Goal: Task Accomplishment & Management: Use online tool/utility

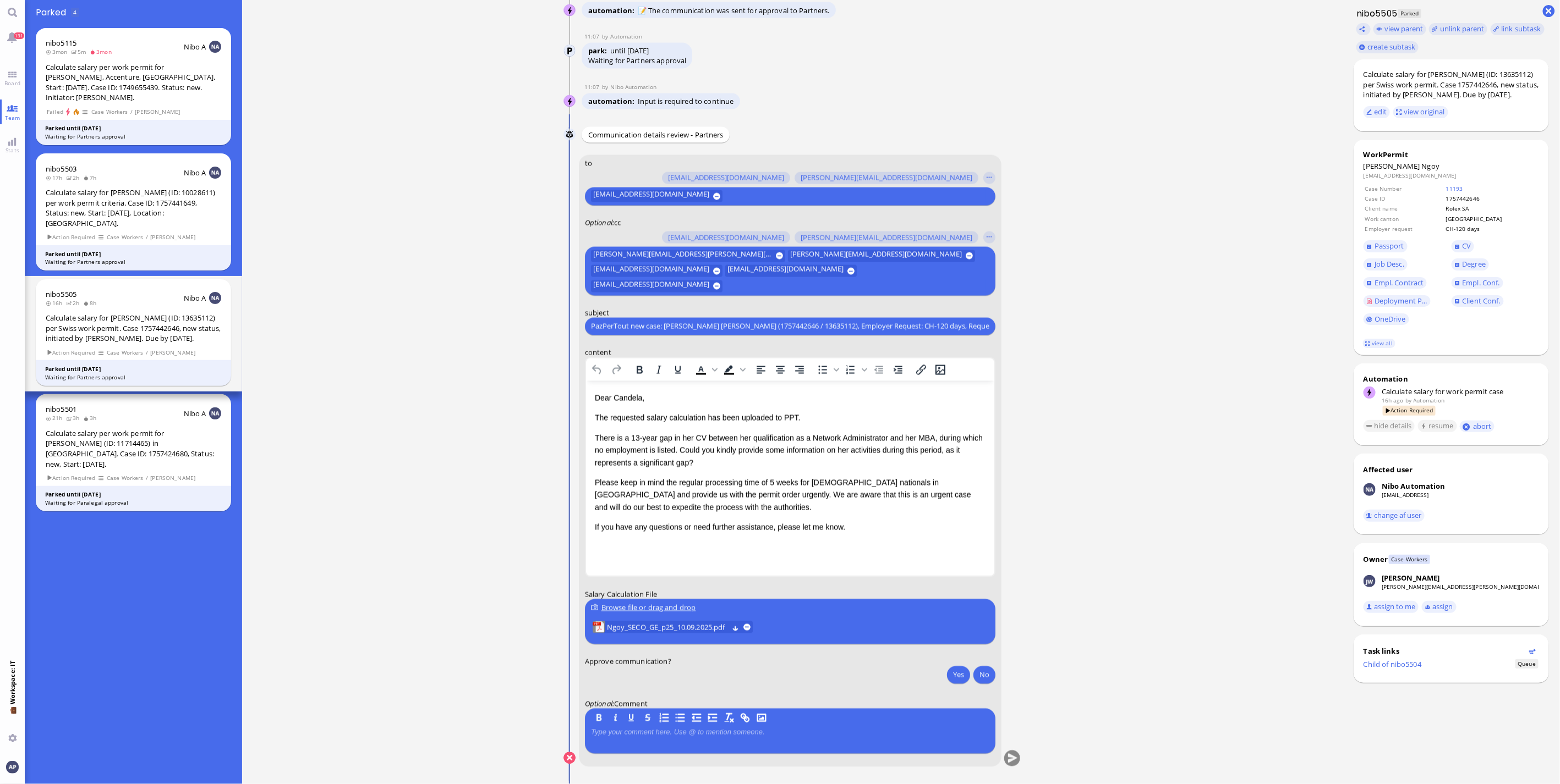
drag, startPoint x: 479, startPoint y: 641, endPoint x: 391, endPoint y: 441, distance: 218.5
click at [479, 517] on ticket "[DATE] 20:47 by Automation Automation Calculate eligible salary for work permit…" at bounding box center [793, 392] width 1101 height 784
drag, startPoint x: 20, startPoint y: 81, endPoint x: 22, endPoint y: 116, distance: 35.1
click at [20, 81] on span "Board" at bounding box center [12, 83] width 22 height 8
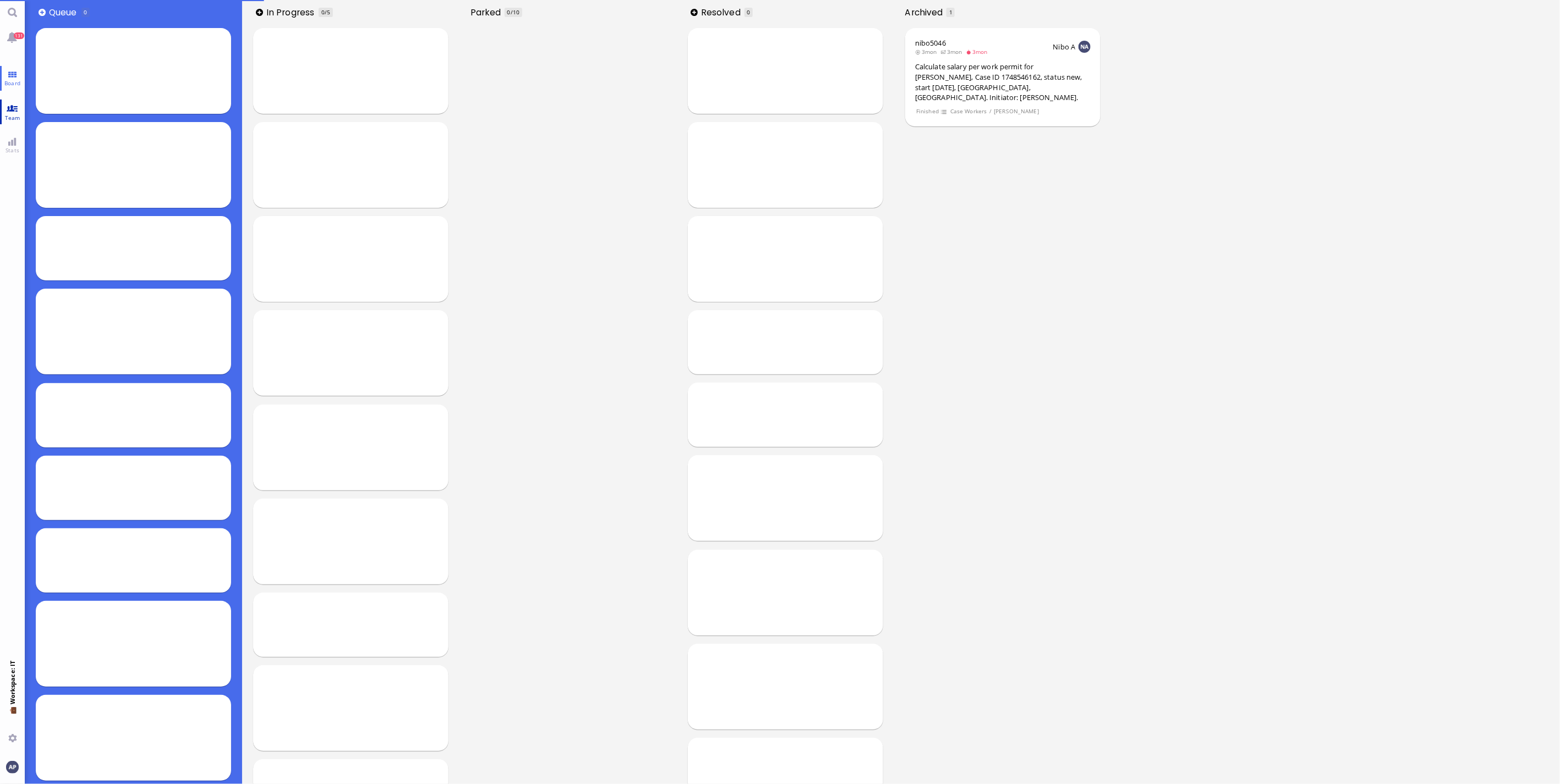
click at [2, 117] on span "Team" at bounding box center [12, 118] width 21 height 8
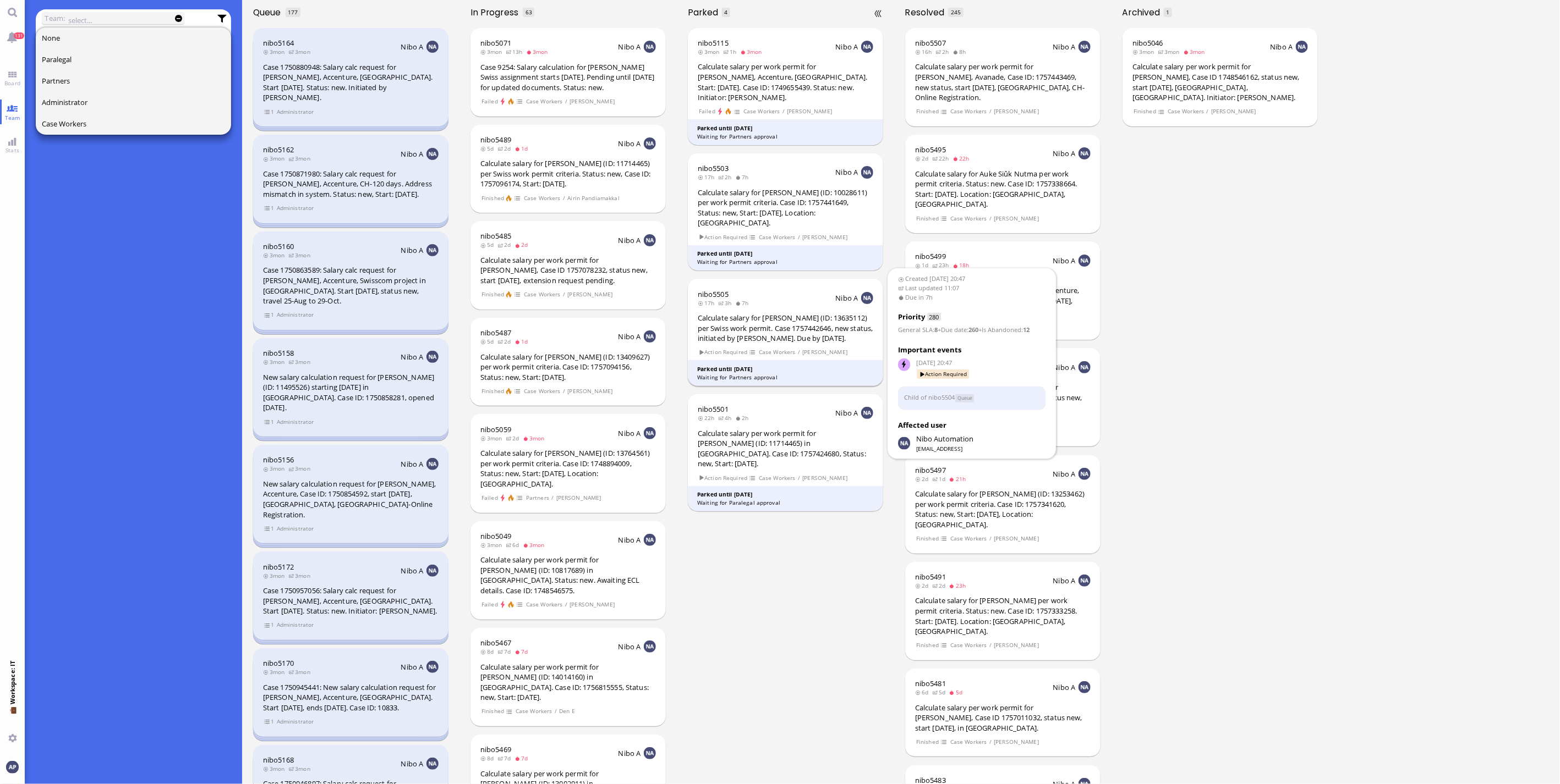
click at [790, 313] on div "Calculate salary for [PERSON_NAME] (ID: 13635112) per Swiss work permit. Case 1…" at bounding box center [785, 329] width 175 height 31
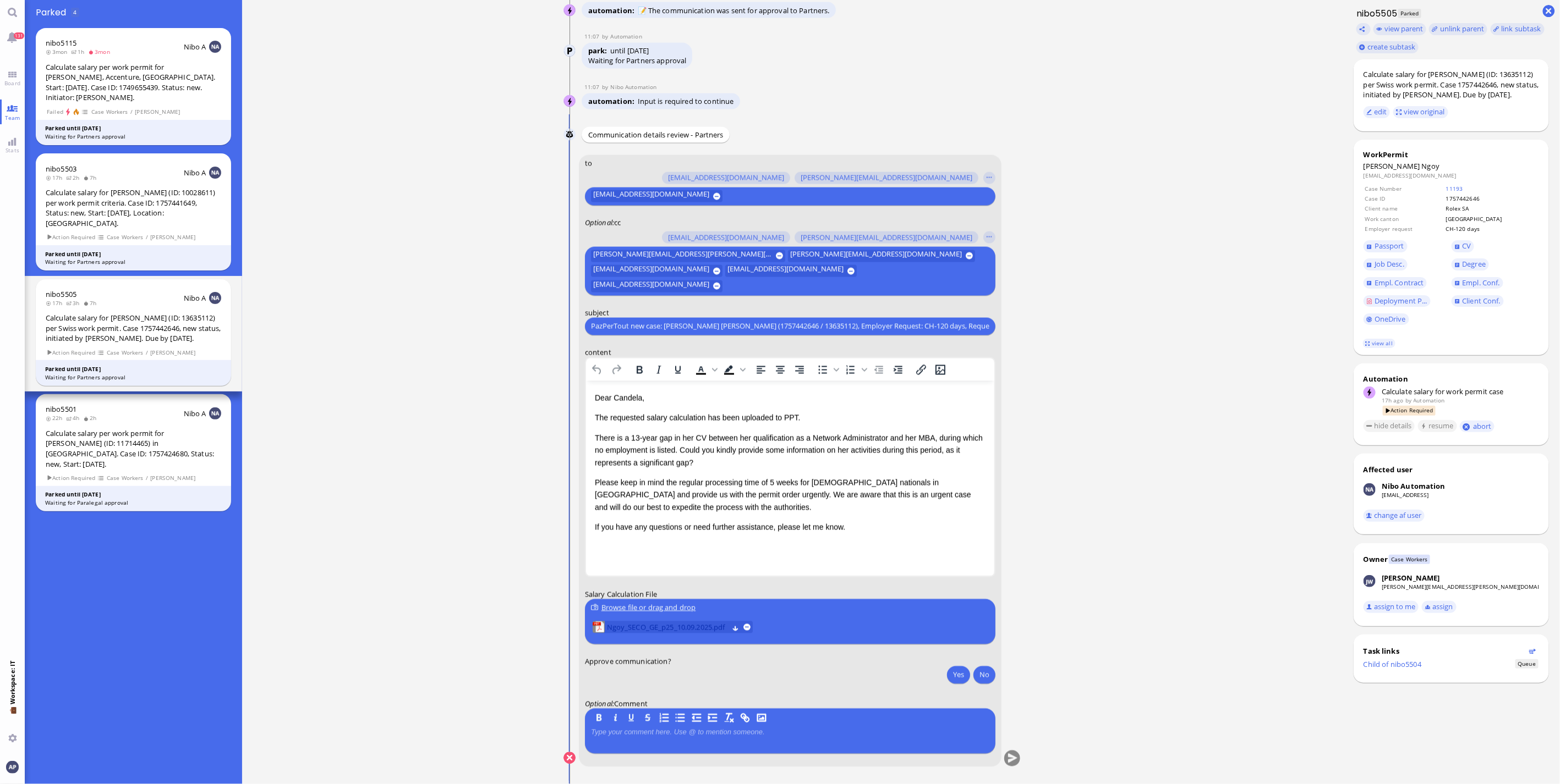
click at [652, 517] on span "Ngoy_SECO_GE_p25_10.09.2025.pdf" at bounding box center [668, 627] width 122 height 12
drag, startPoint x: 634, startPoint y: 436, endPoint x: 633, endPoint y: 458, distance: 22.0
click at [633, 436] on p "There is a 13-year gap in her CV between her qualification as a Network Adminis…" at bounding box center [790, 451] width 391 height 37
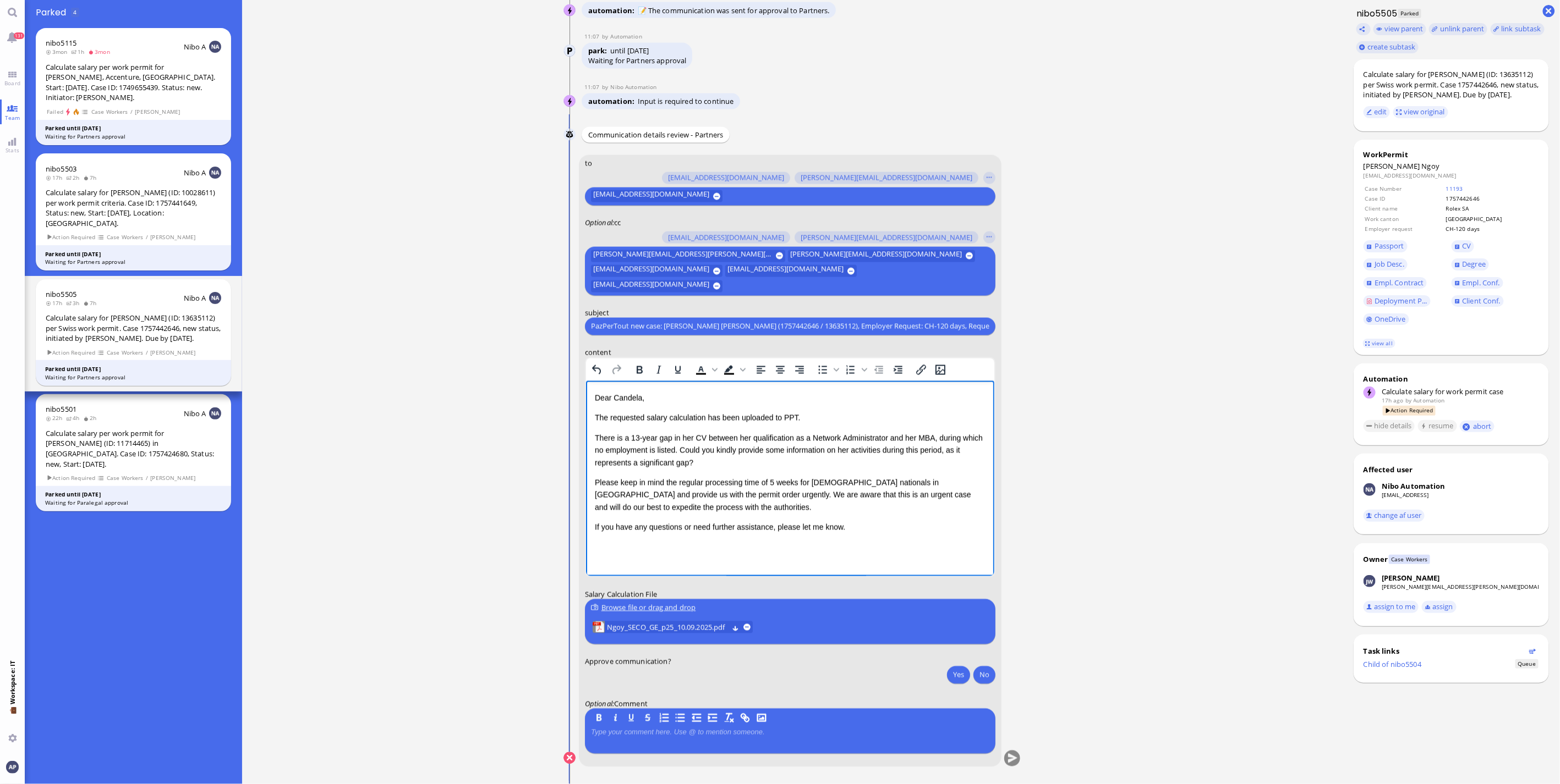
click at [781, 495] on p "Please keep in mind the regular processing time of 5 weeks for [DEMOGRAPHIC_DAT…" at bounding box center [790, 495] width 391 height 37
drag, startPoint x: 672, startPoint y: 498, endPoint x: 673, endPoint y: 512, distance: 14.0
click at [673, 512] on p "Please keep in mind the regular processing time of 5 weeks for [DEMOGRAPHIC_DAT…" at bounding box center [790, 495] width 391 height 37
click at [661, 497] on p "Please keep in mind the regular processing time of 5 weeks for [DEMOGRAPHIC_DAT…" at bounding box center [790, 488] width 391 height 25
click at [721, 466] on p "There is a 13-year gap in her CV between her qualification as a Network Adminis…" at bounding box center [790, 451] width 391 height 37
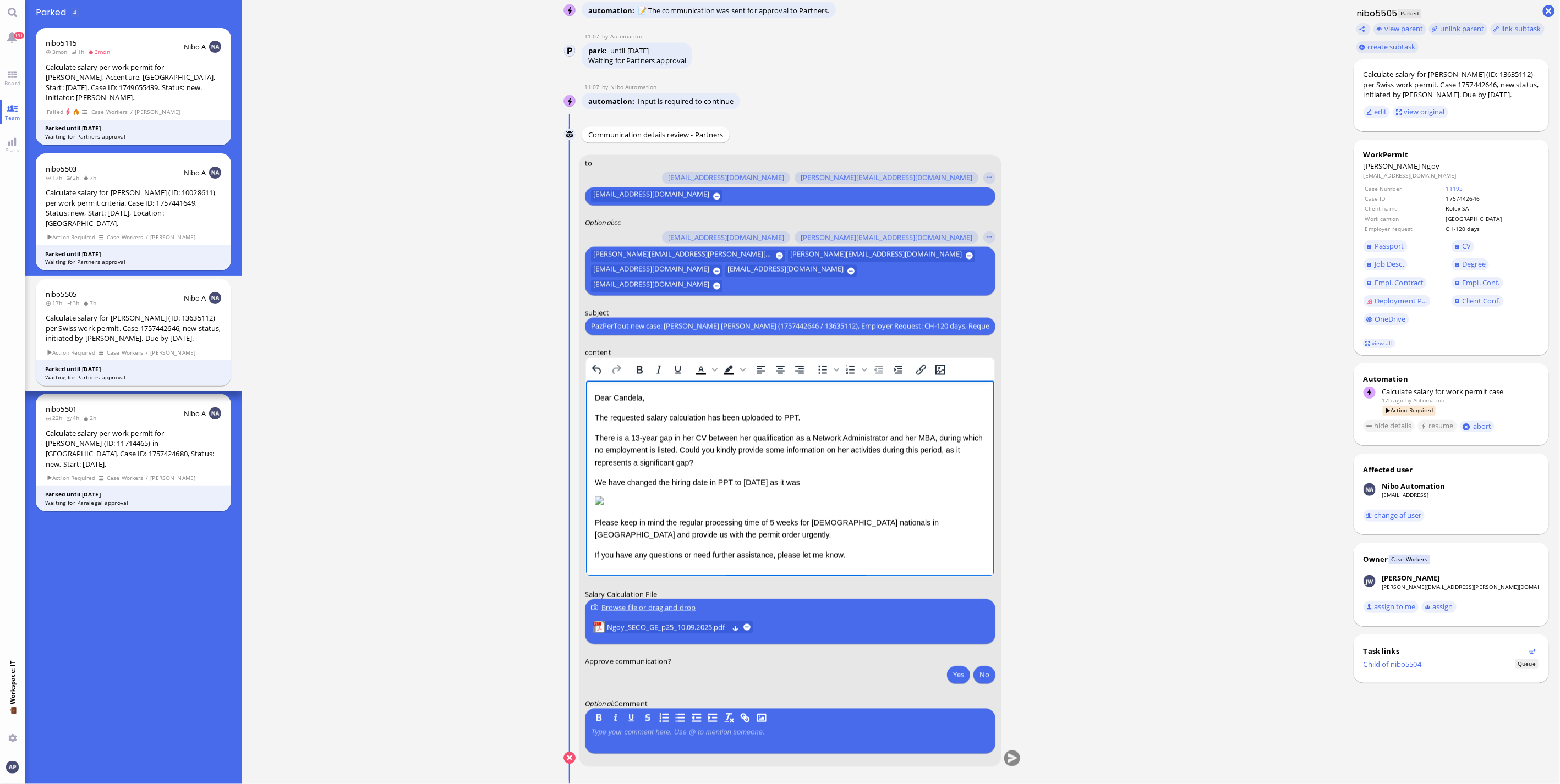
click at [823, 476] on p "We have changed the hiring date in PPT to [DATE] as it was" at bounding box center [790, 482] width 391 height 12
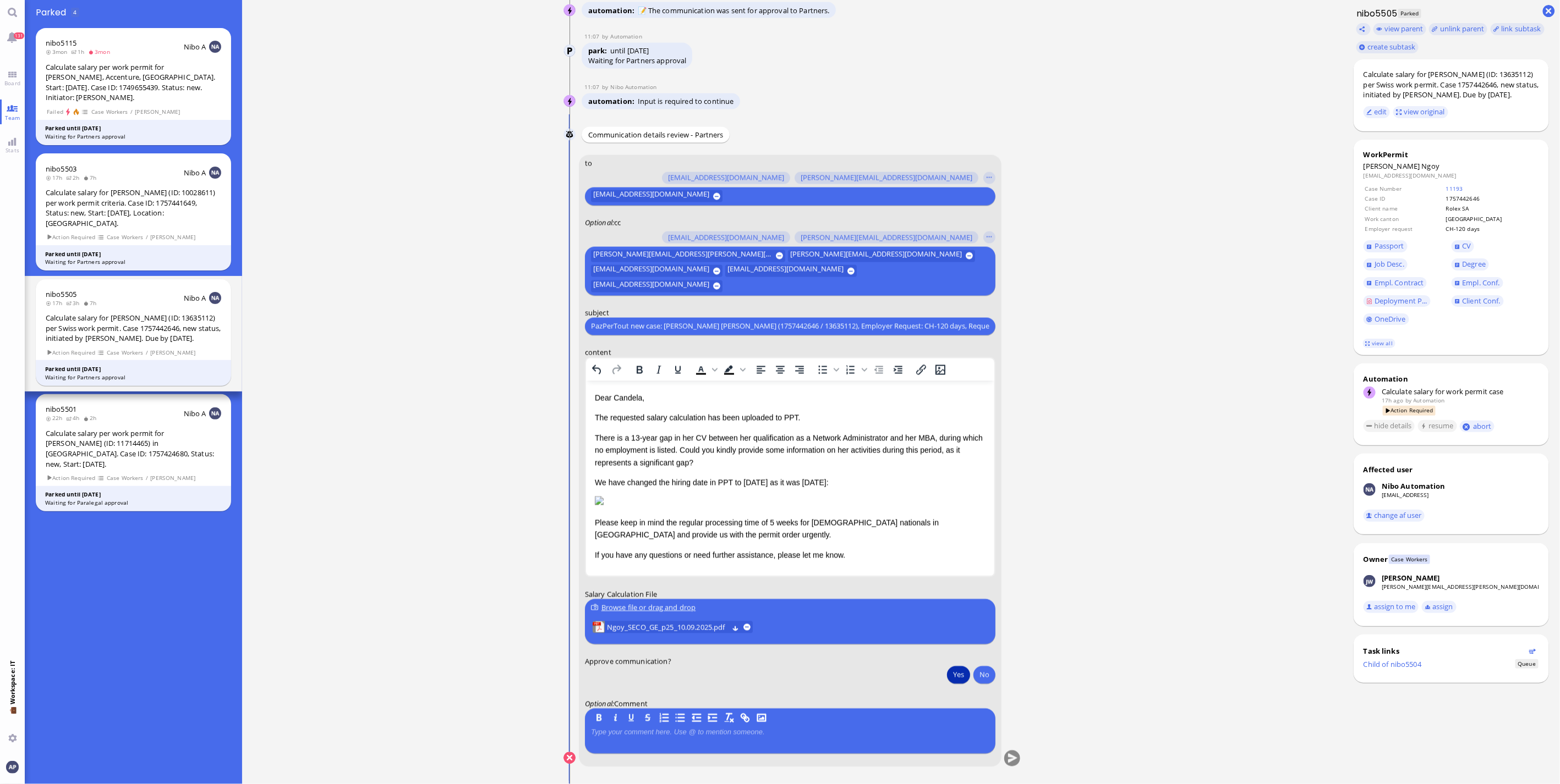
click at [914, 517] on button "Yes" at bounding box center [959, 674] width 23 height 18
click at [914, 517] on button "submit" at bounding box center [1012, 759] width 16 height 16
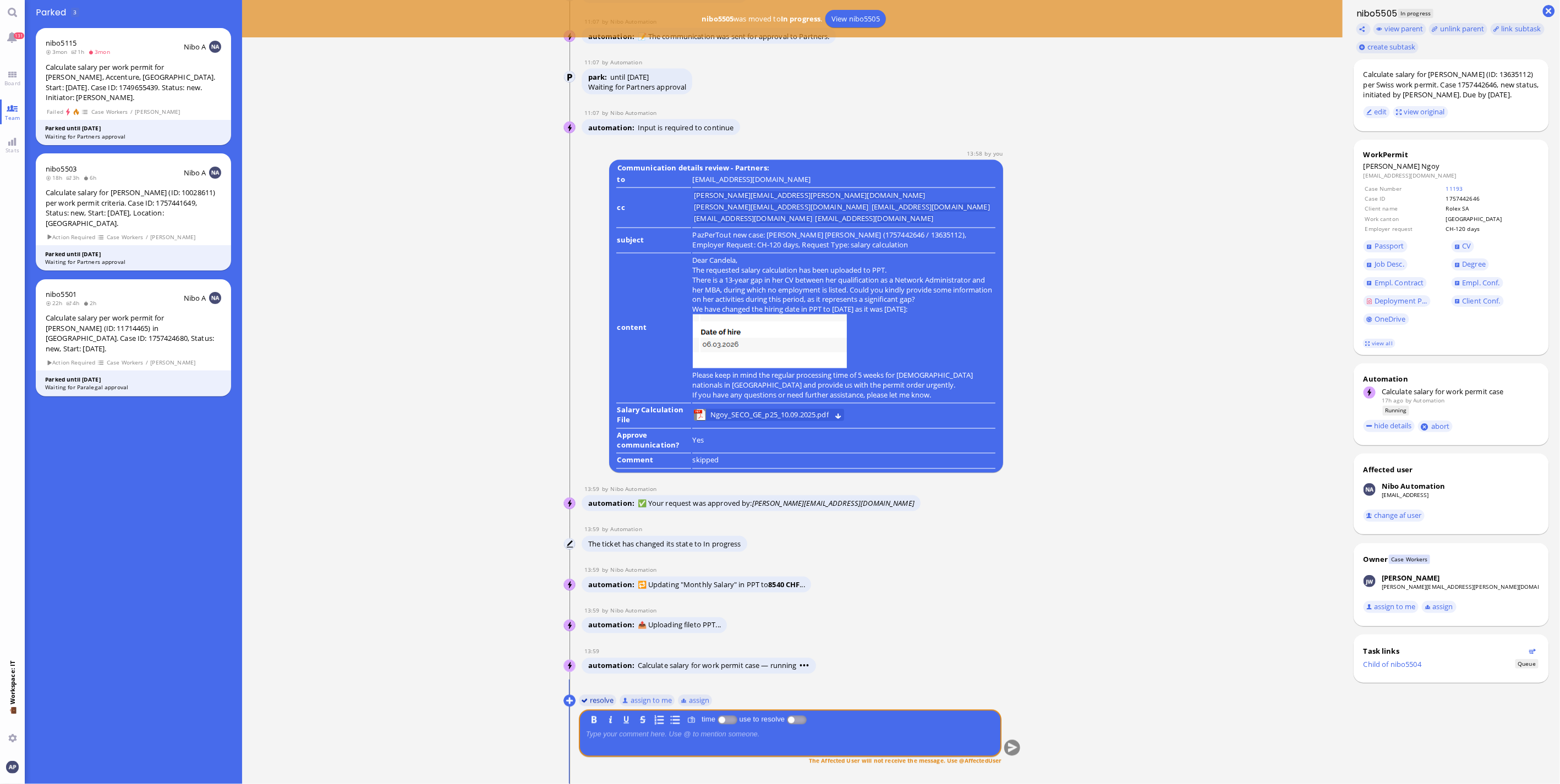
click at [594, 517] on button "resolve" at bounding box center [597, 701] width 38 height 12
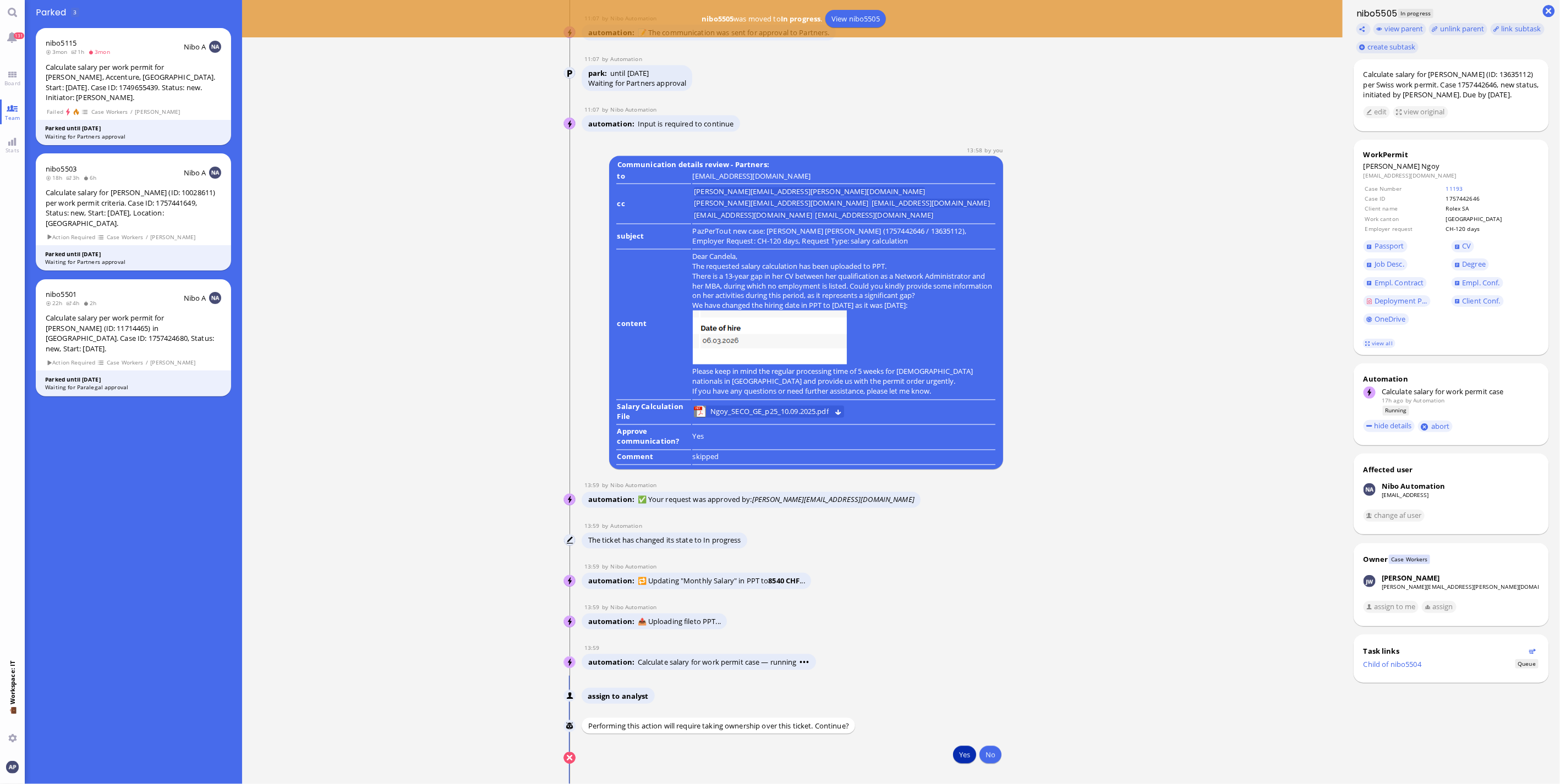
click at [914, 517] on button "Yes" at bounding box center [965, 755] width 23 height 18
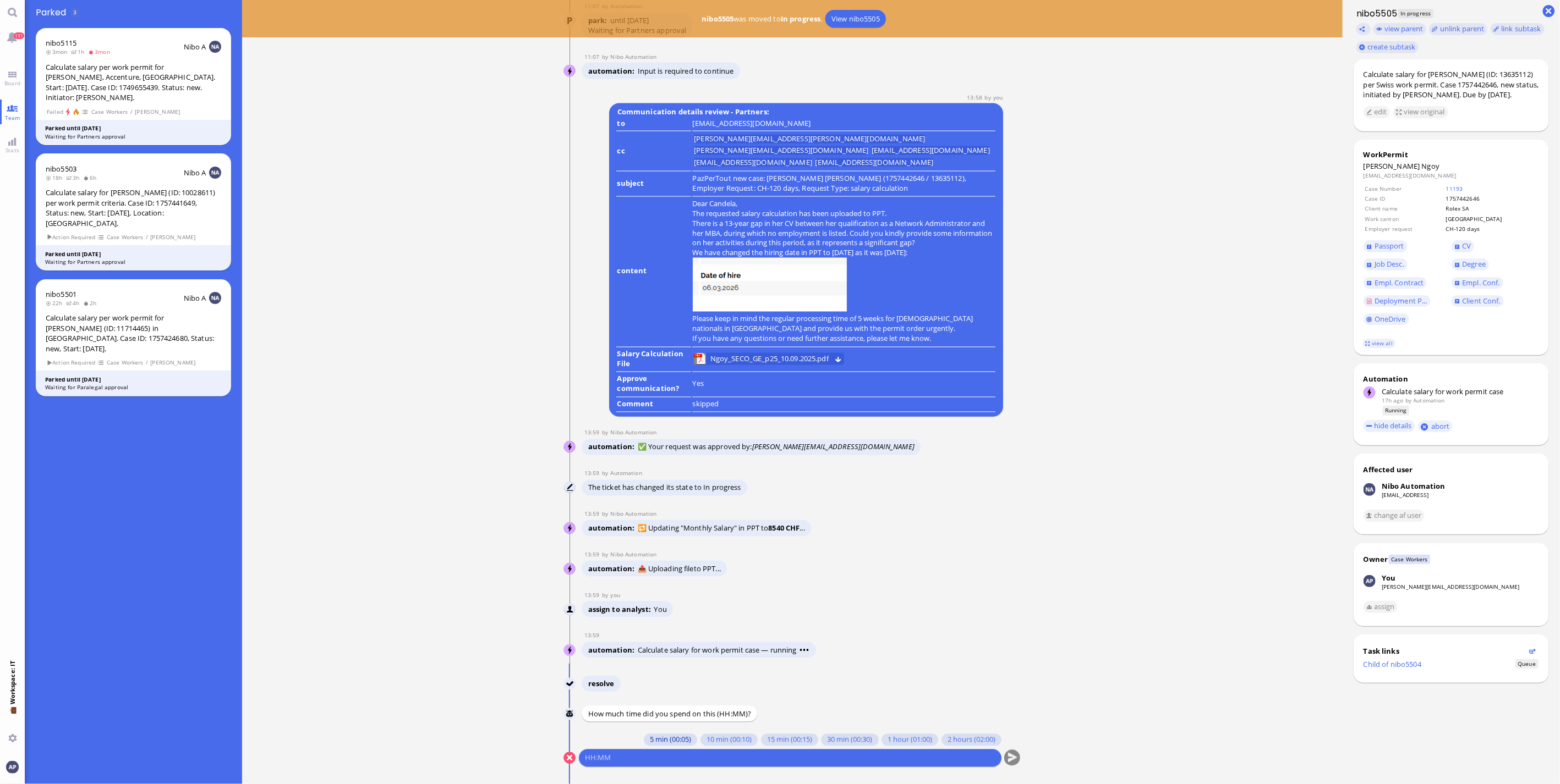
click at [644, 517] on button "5 min (00:05)" at bounding box center [670, 741] width 53 height 12
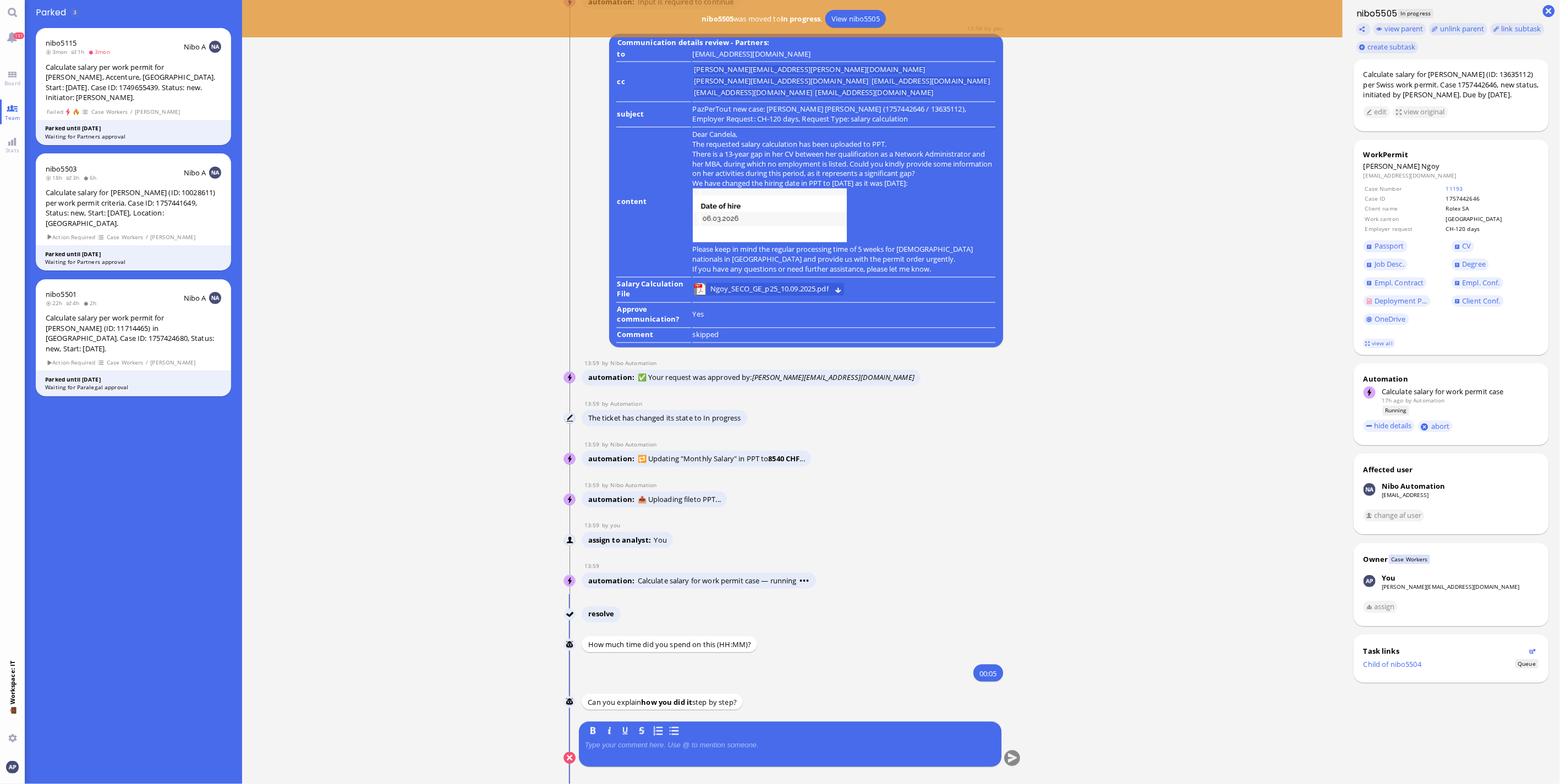
click at [642, 517] on div at bounding box center [790, 753] width 411 height 23
click at [634, 517] on div at bounding box center [790, 753] width 411 height 23
click at [629, 517] on p at bounding box center [790, 745] width 411 height 8
click at [914, 517] on button "submit" at bounding box center [1012, 759] width 16 height 16
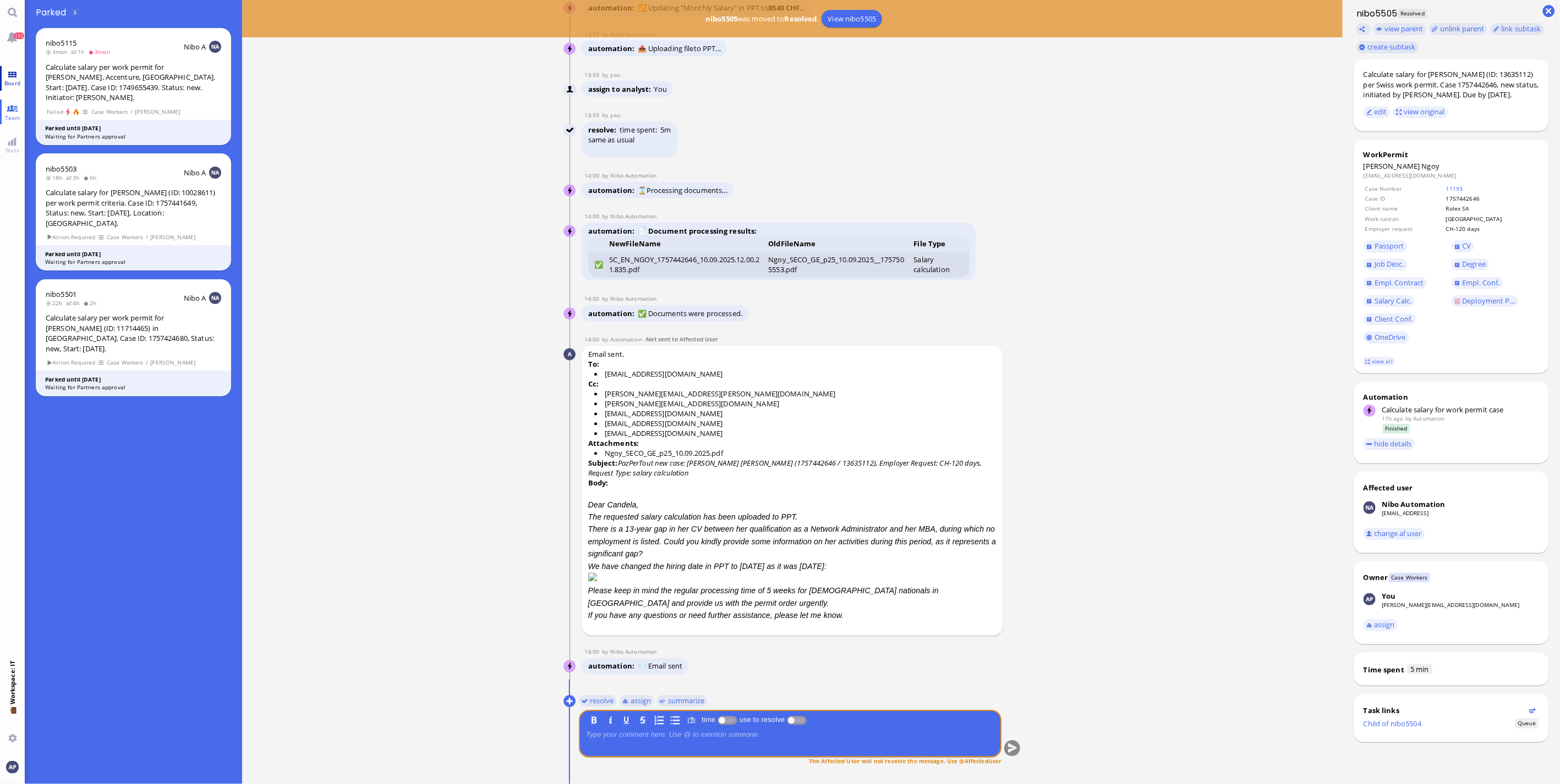
click at [2, 72] on link "Board" at bounding box center [12, 79] width 25 height 25
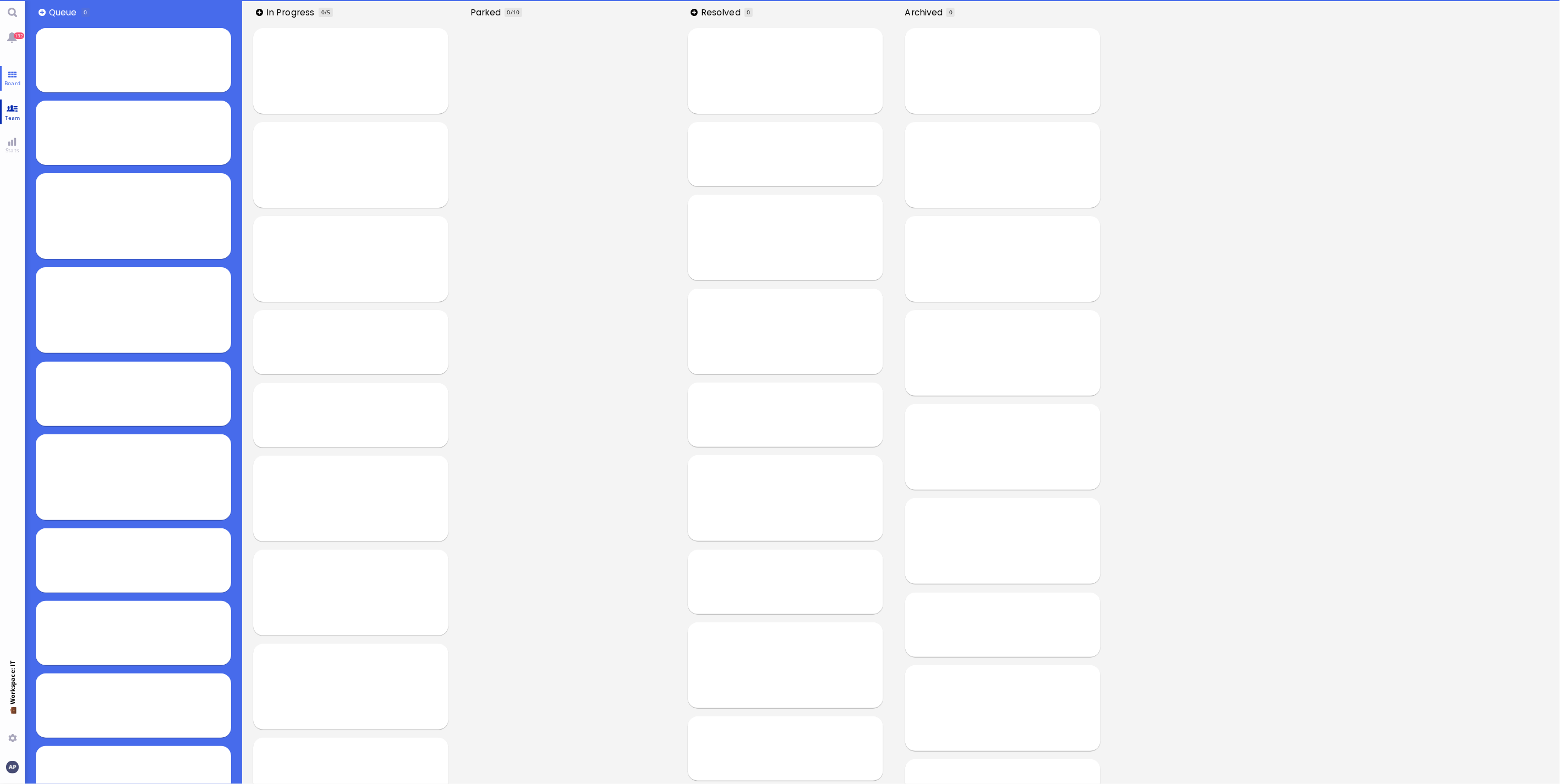
click at [10, 114] on span "Team" at bounding box center [12, 118] width 21 height 8
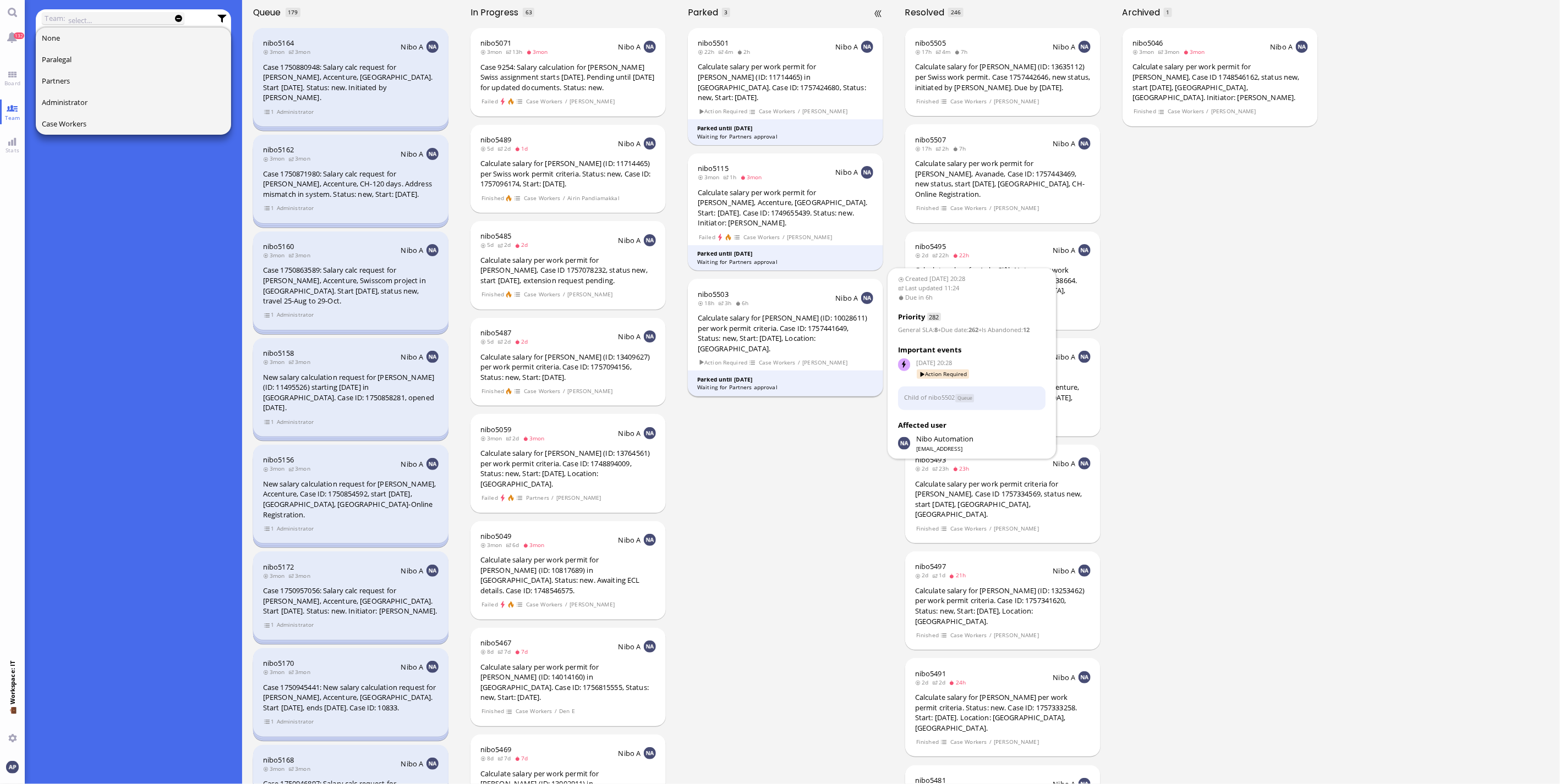
click at [790, 358] on span "Case Workers" at bounding box center [777, 363] width 37 height 9
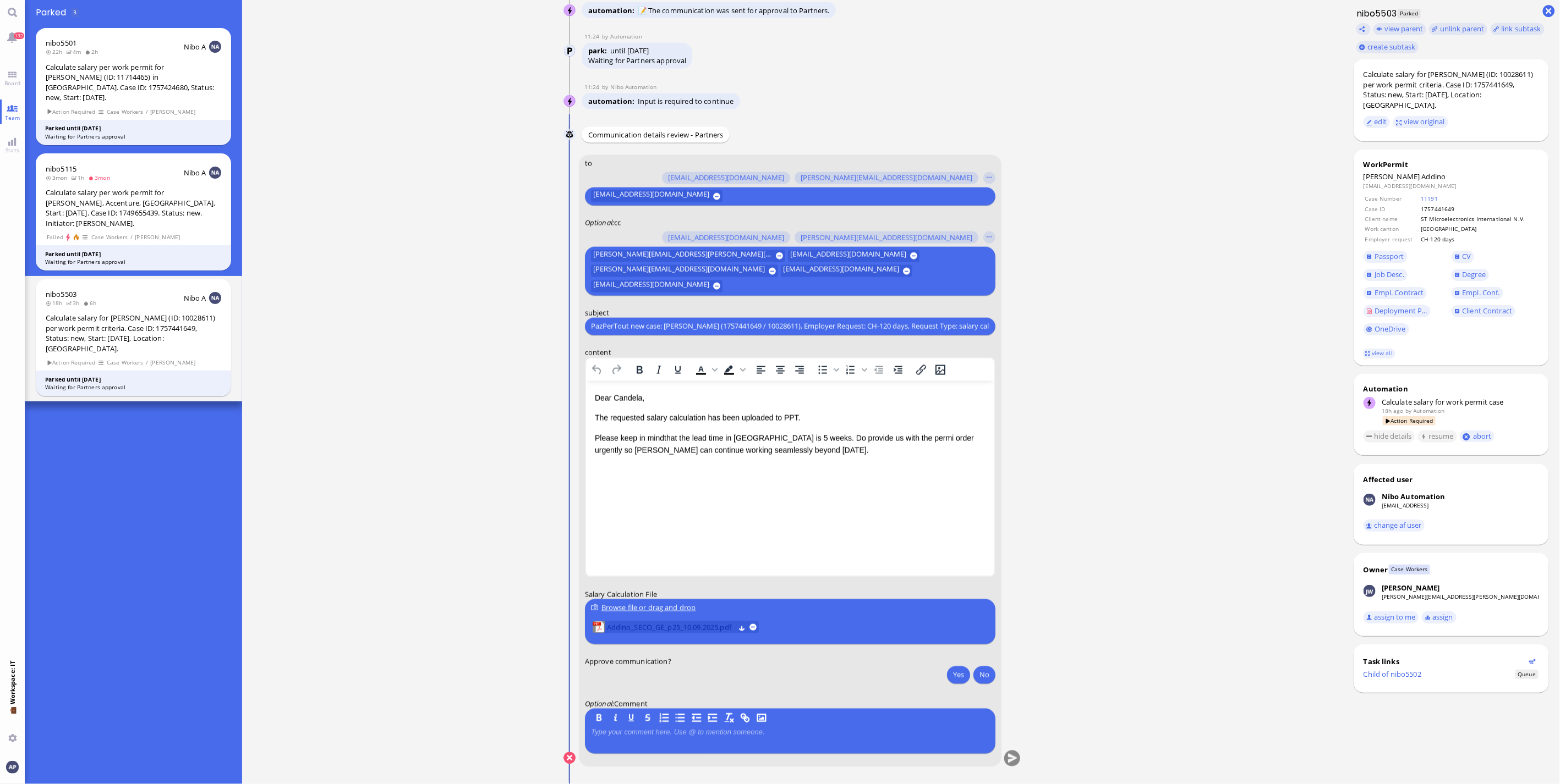
click at [681, 517] on span "Addino_SECO_GE_p25_10.09.2025.pdf" at bounding box center [670, 627] width 127 height 12
drag, startPoint x: 662, startPoint y: 437, endPoint x: 1326, endPoint y: 961, distance: 845.9
click at [662, 437] on p "Please keep in mindthat the lead time in [GEOGRAPHIC_DATA] is 5 weeks. Do provi…" at bounding box center [790, 444] width 391 height 25
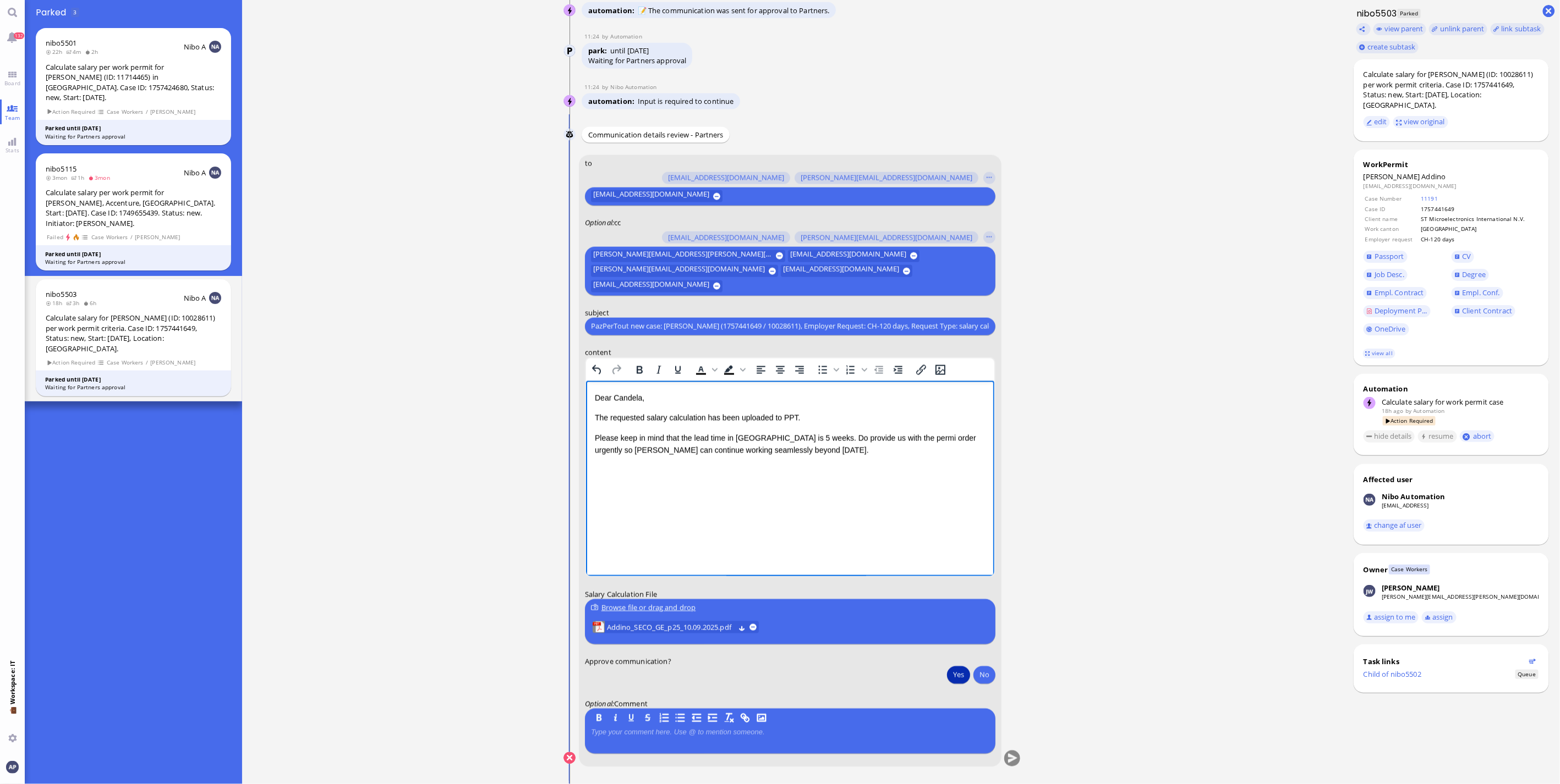
click at [914, 517] on button "Yes" at bounding box center [959, 674] width 23 height 18
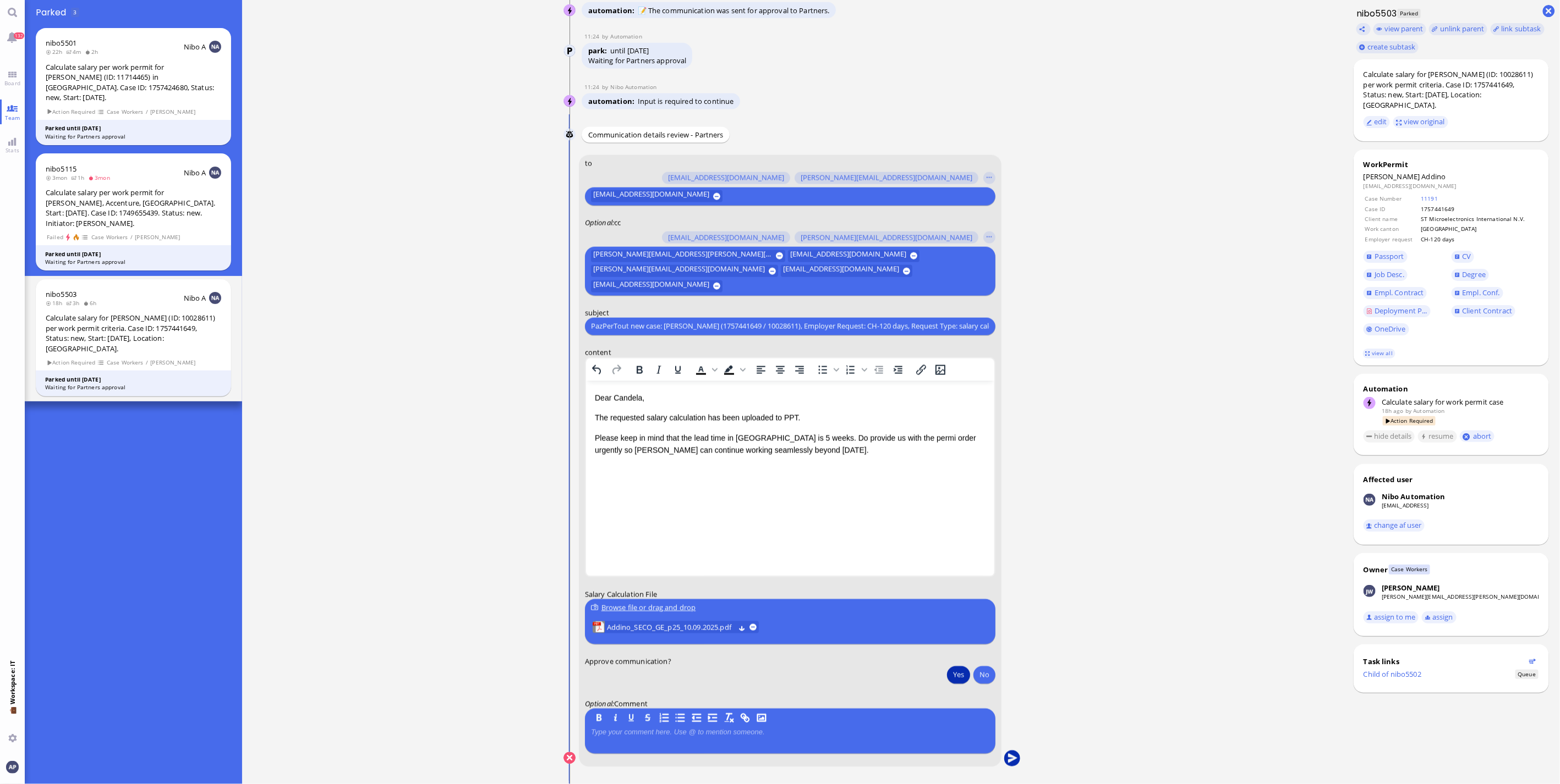
click at [914, 517] on button "submit" at bounding box center [1012, 759] width 16 height 16
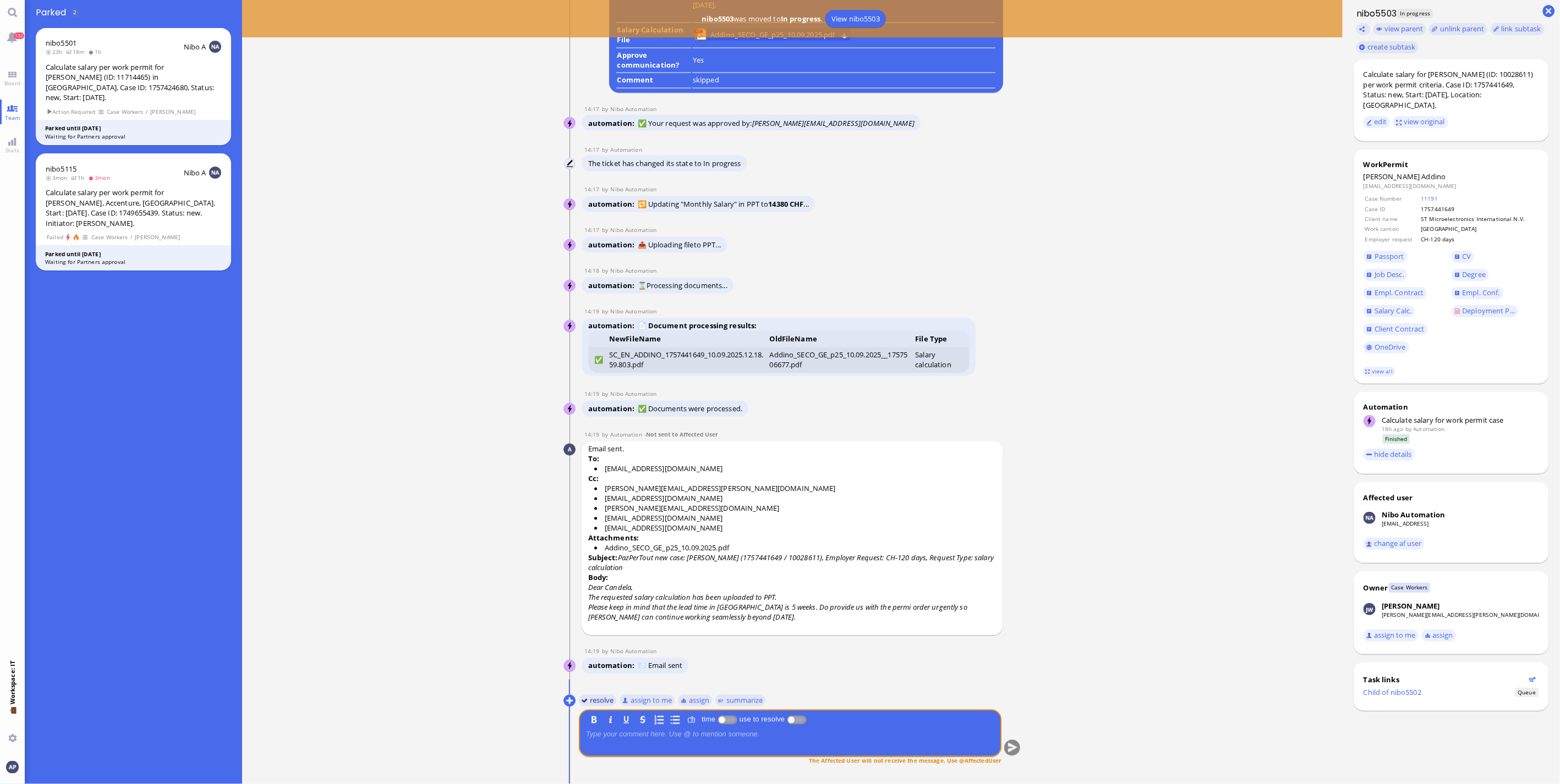
click at [590, 517] on button "resolve" at bounding box center [597, 701] width 38 height 12
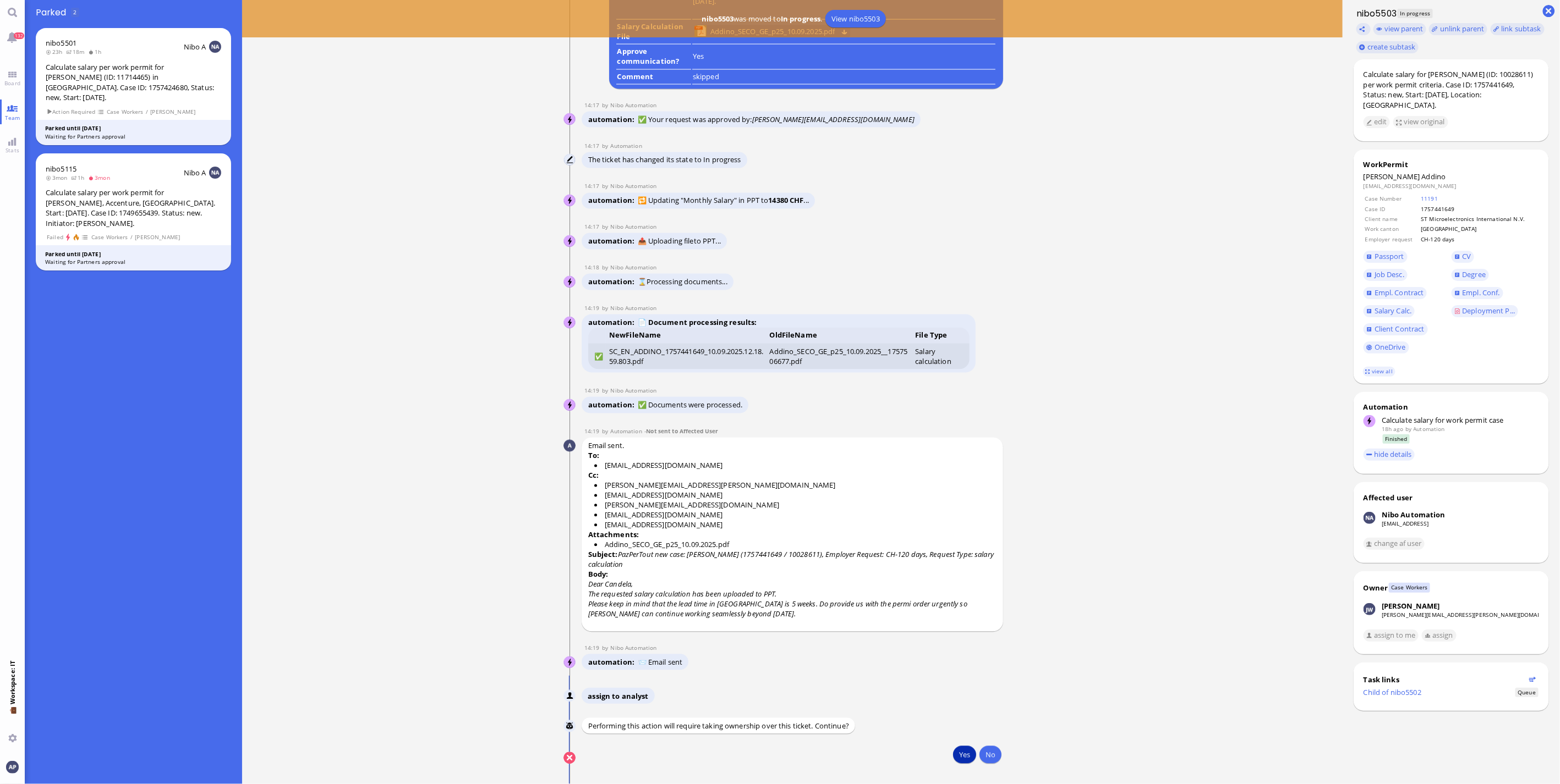
click at [914, 517] on button "Yes" at bounding box center [965, 755] width 23 height 18
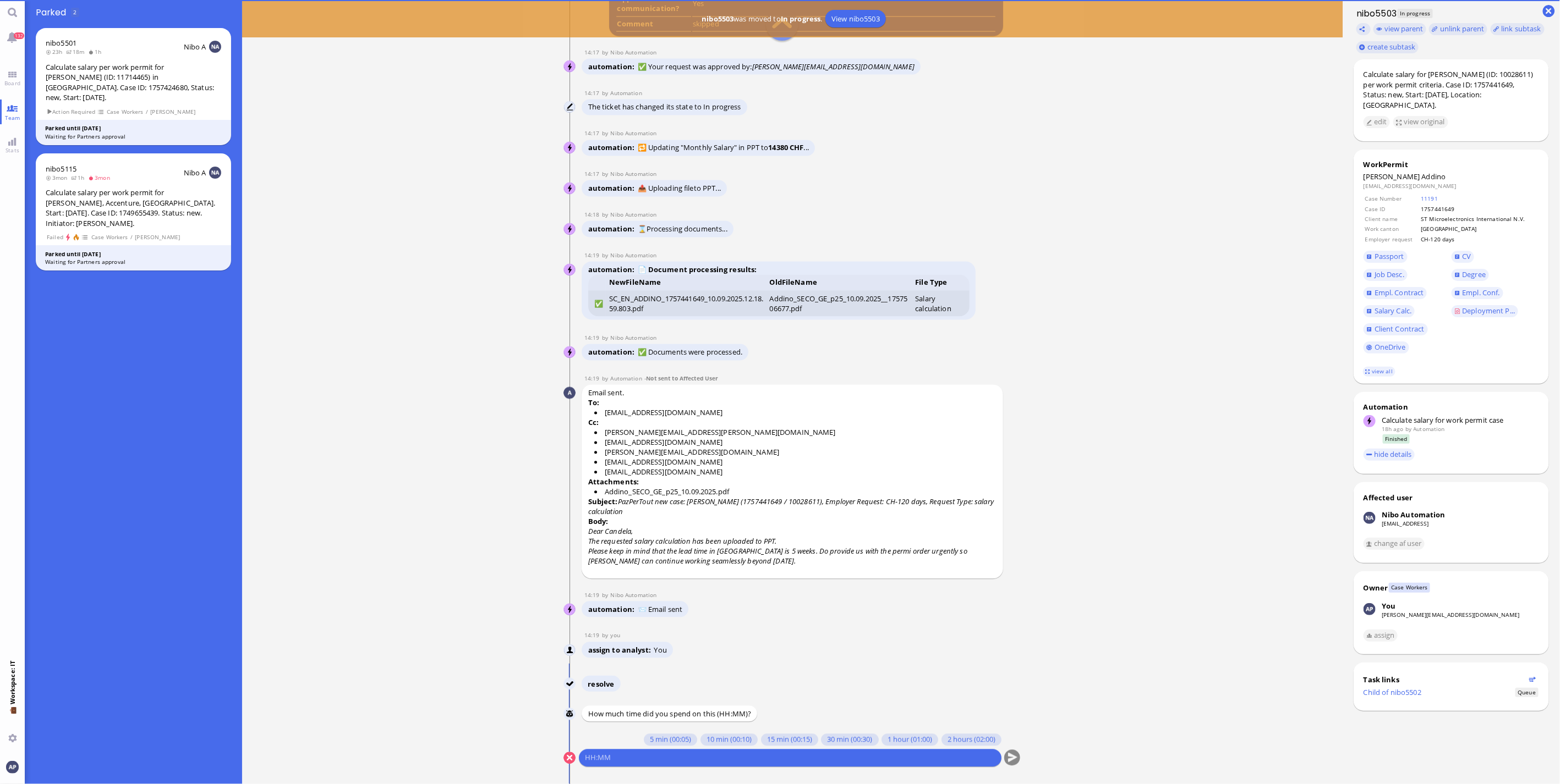
scroll to position [1, 0]
click at [675, 517] on button "5 min (00:05)" at bounding box center [670, 740] width 53 height 12
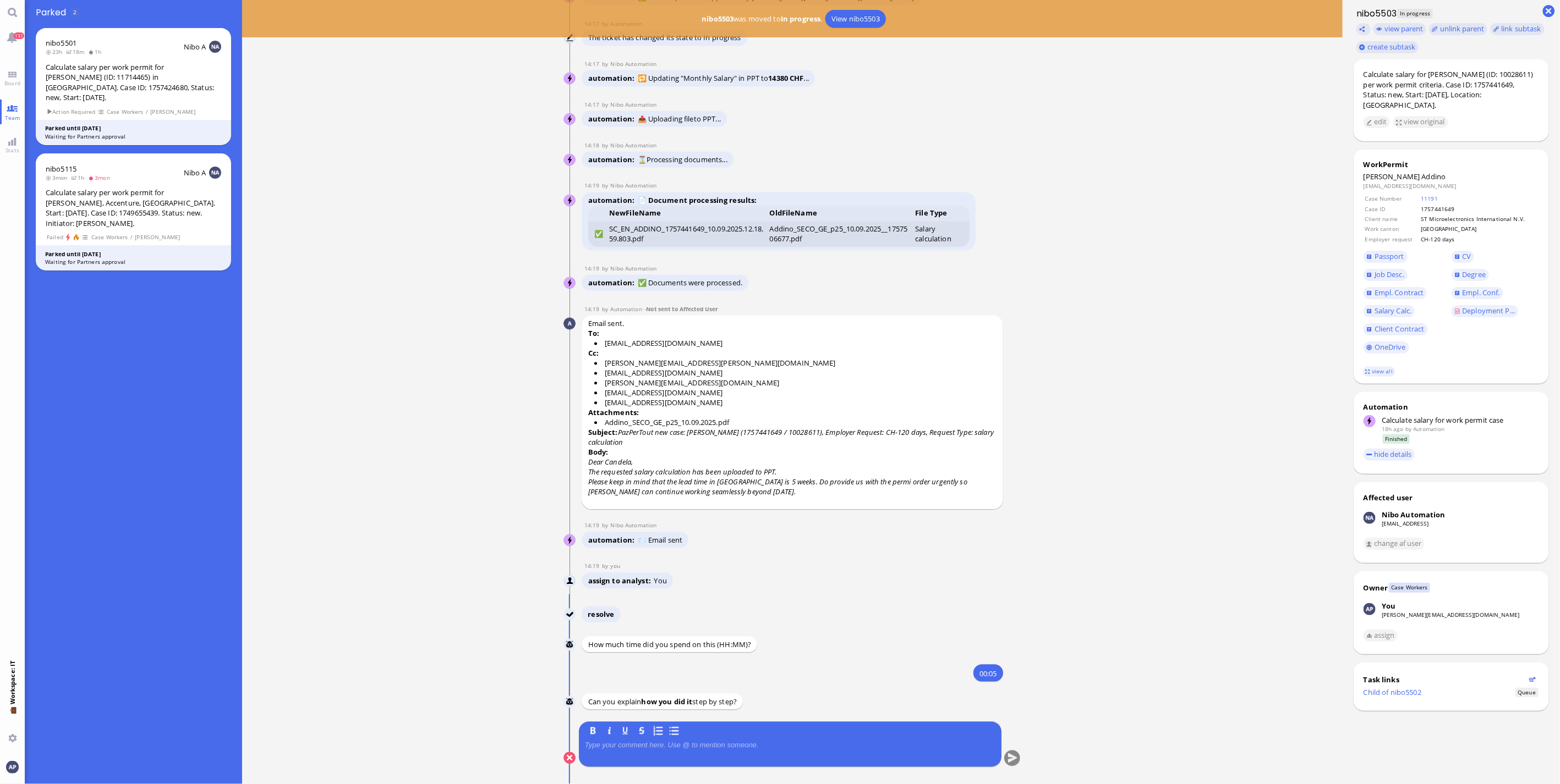
click at [675, 517] on p at bounding box center [790, 745] width 411 height 8
click at [914, 517] on button "submit" at bounding box center [1012, 759] width 16 height 16
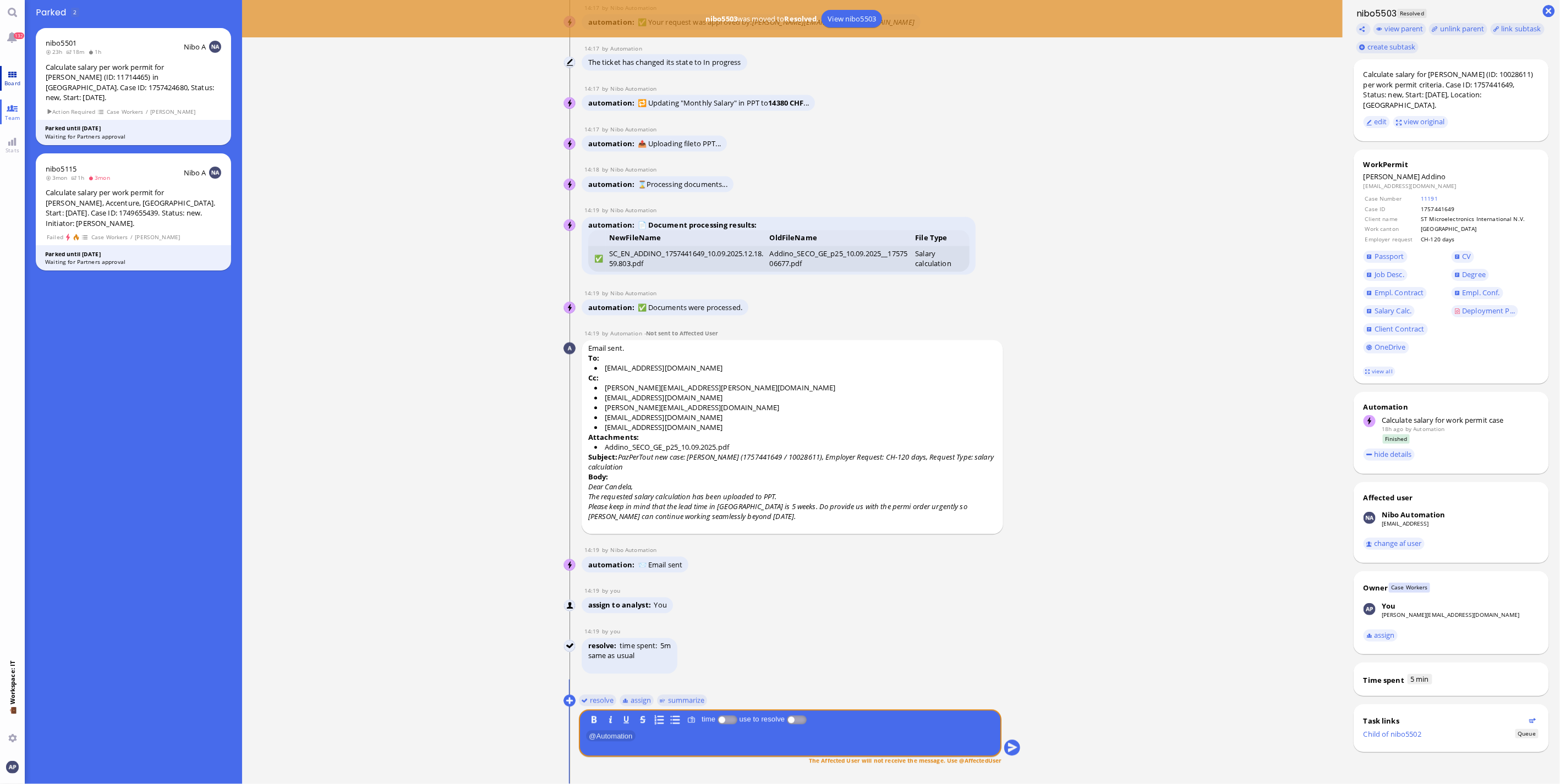
click at [13, 75] on link "Board" at bounding box center [12, 79] width 25 height 25
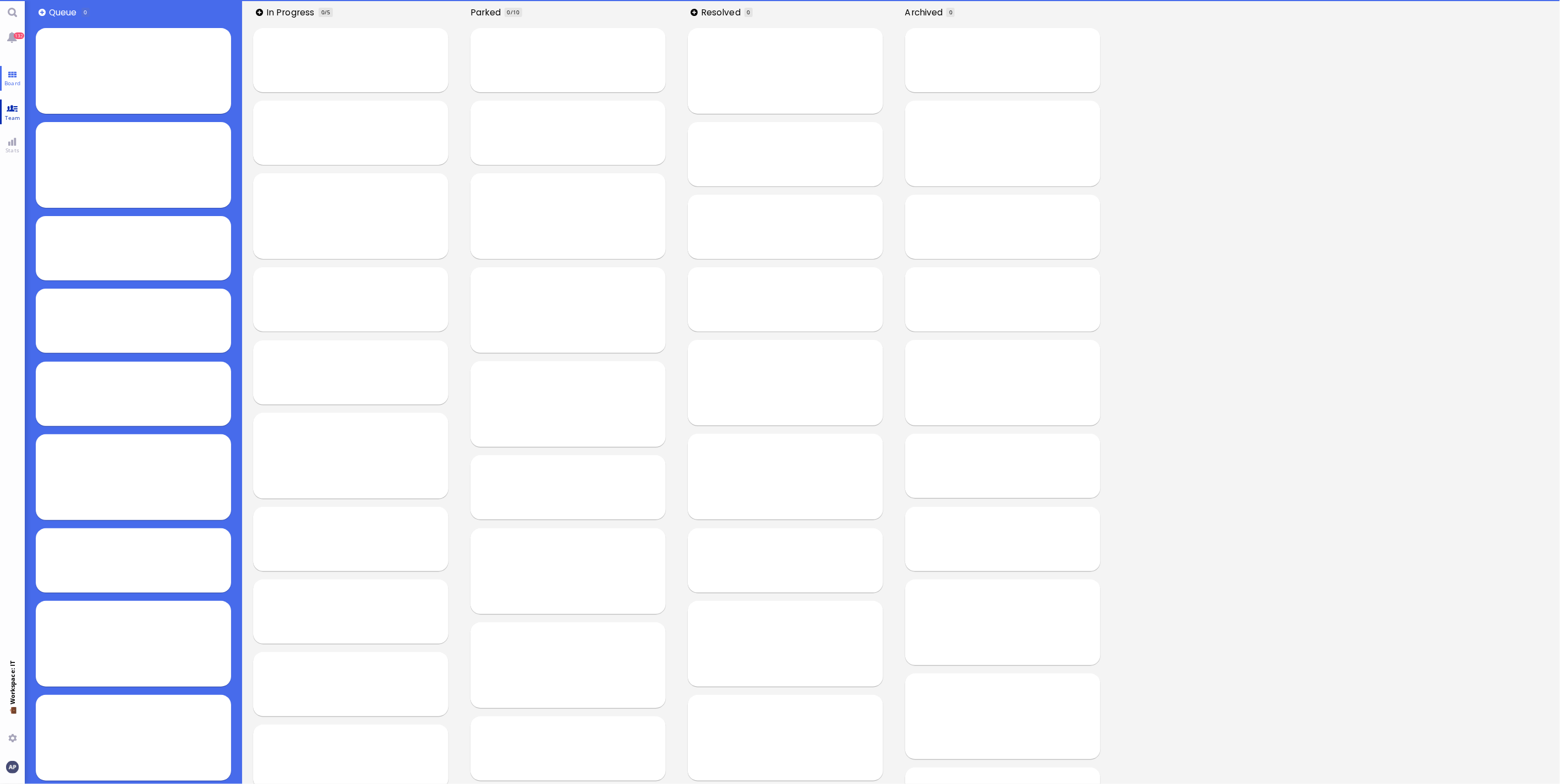
click at [12, 112] on link "Team" at bounding box center [12, 112] width 25 height 25
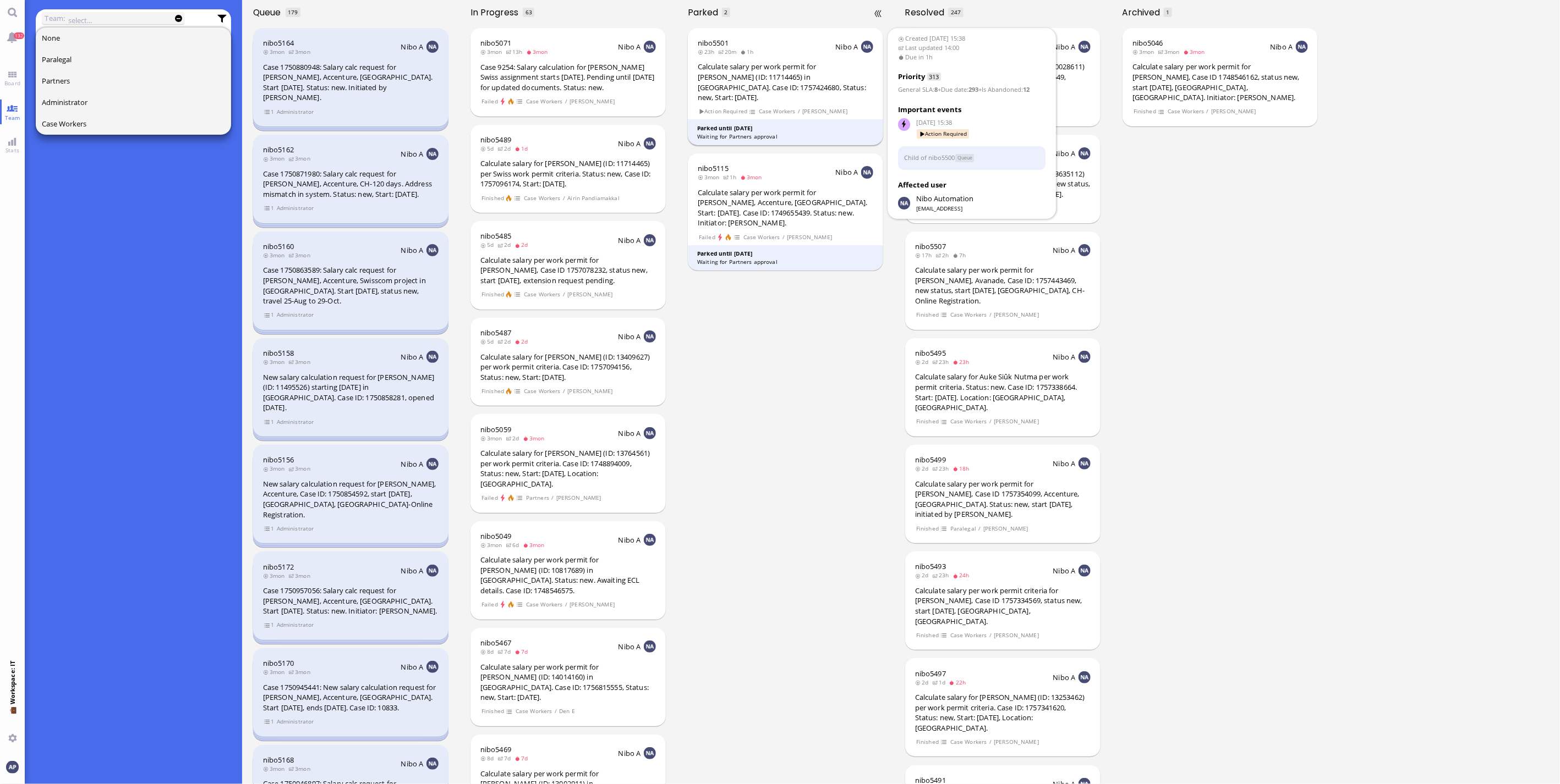
click at [786, 81] on div "Calculate salary per work permit for [PERSON_NAME] (ID: 11714465) in [GEOGRAPHI…" at bounding box center [785, 82] width 175 height 41
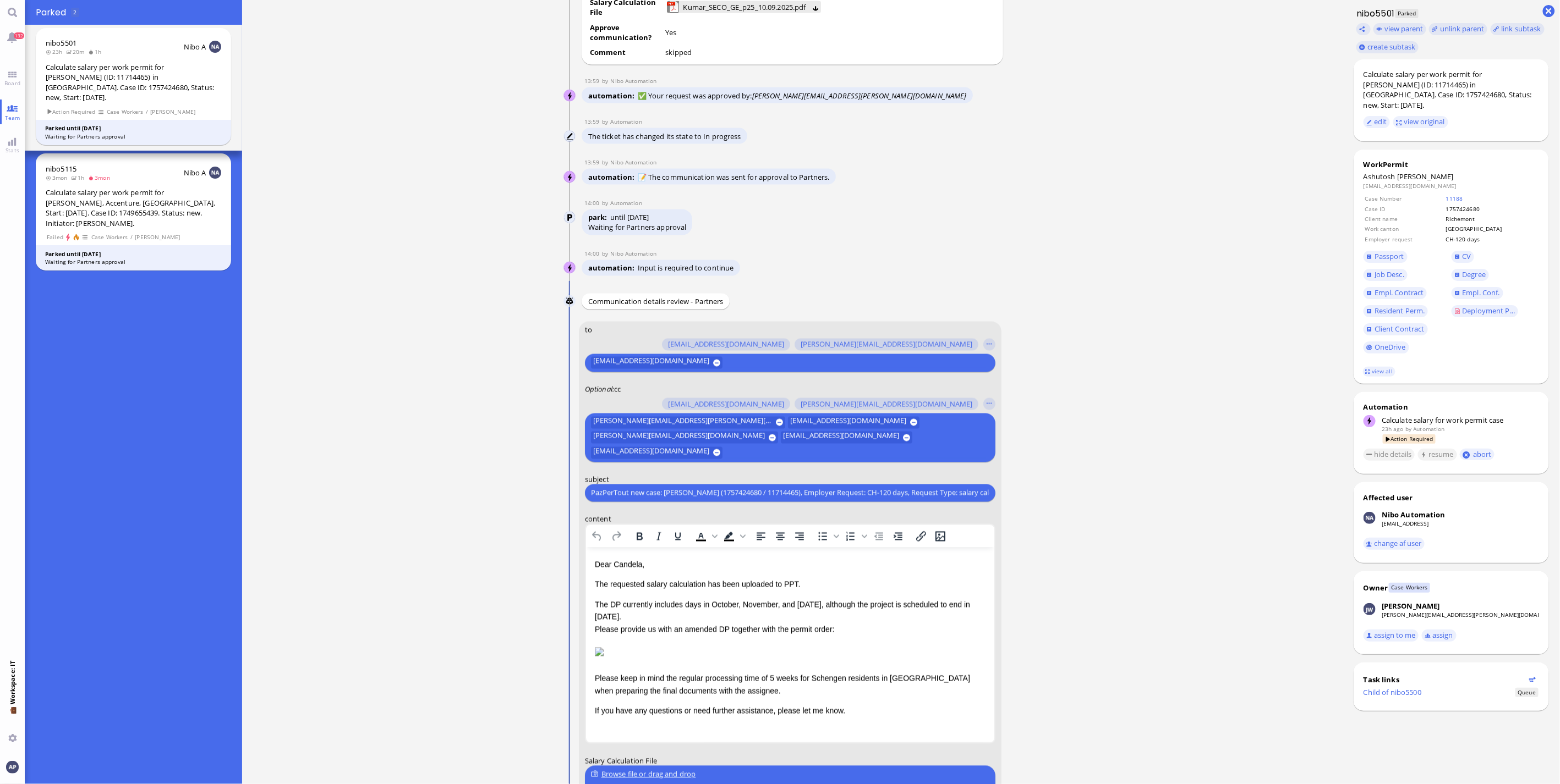
scroll to position [1, 0]
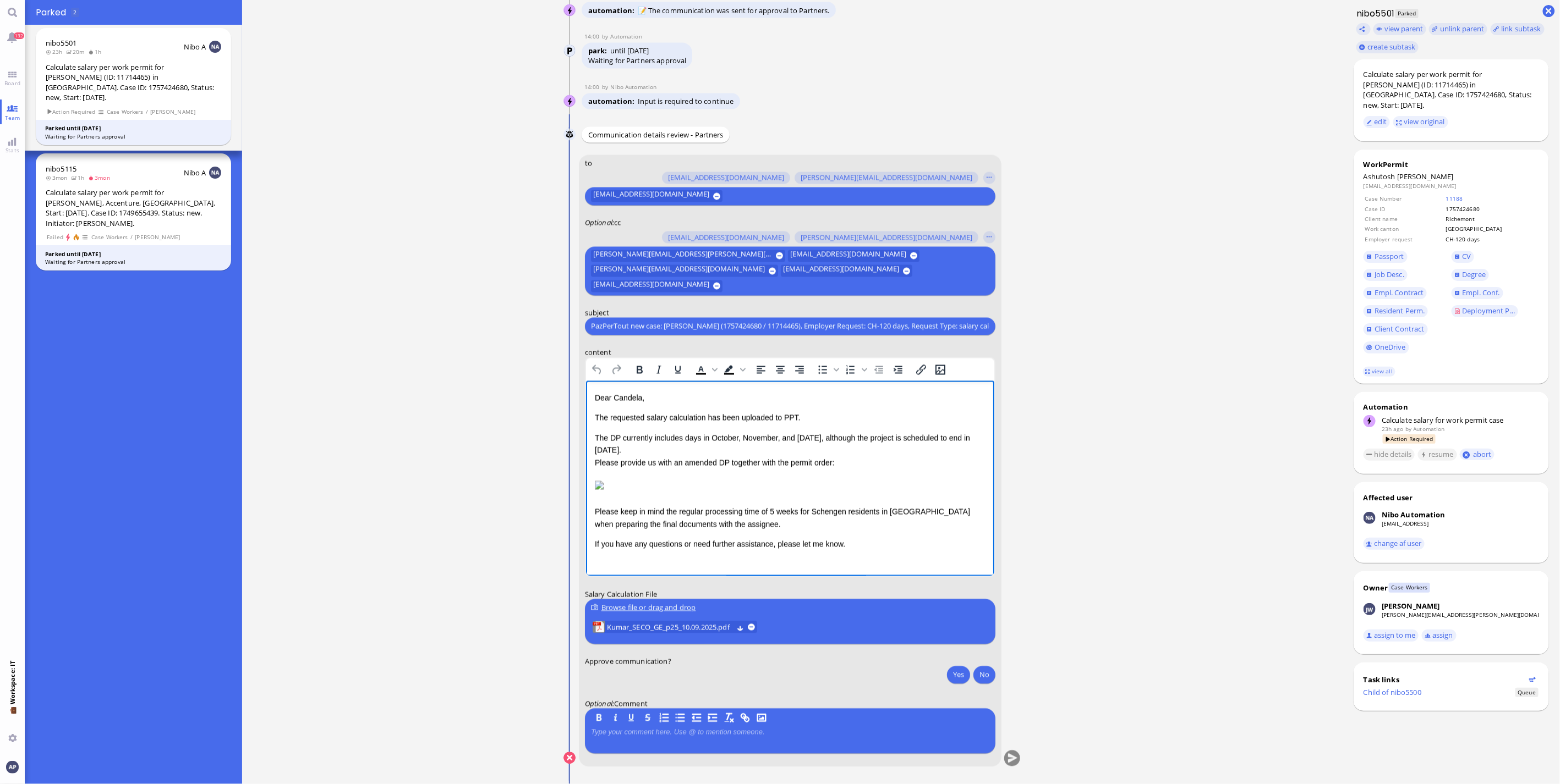
click at [609, 403] on p "Dear Candela," at bounding box center [790, 397] width 391 height 12
click at [794, 455] on div "The DP currently includes days in October, November, and [DATE], although the p…" at bounding box center [790, 451] width 391 height 37
click at [604, 505] on div "Rich Text Area. Press ALT-0 for help." at bounding box center [790, 499] width 391 height 12
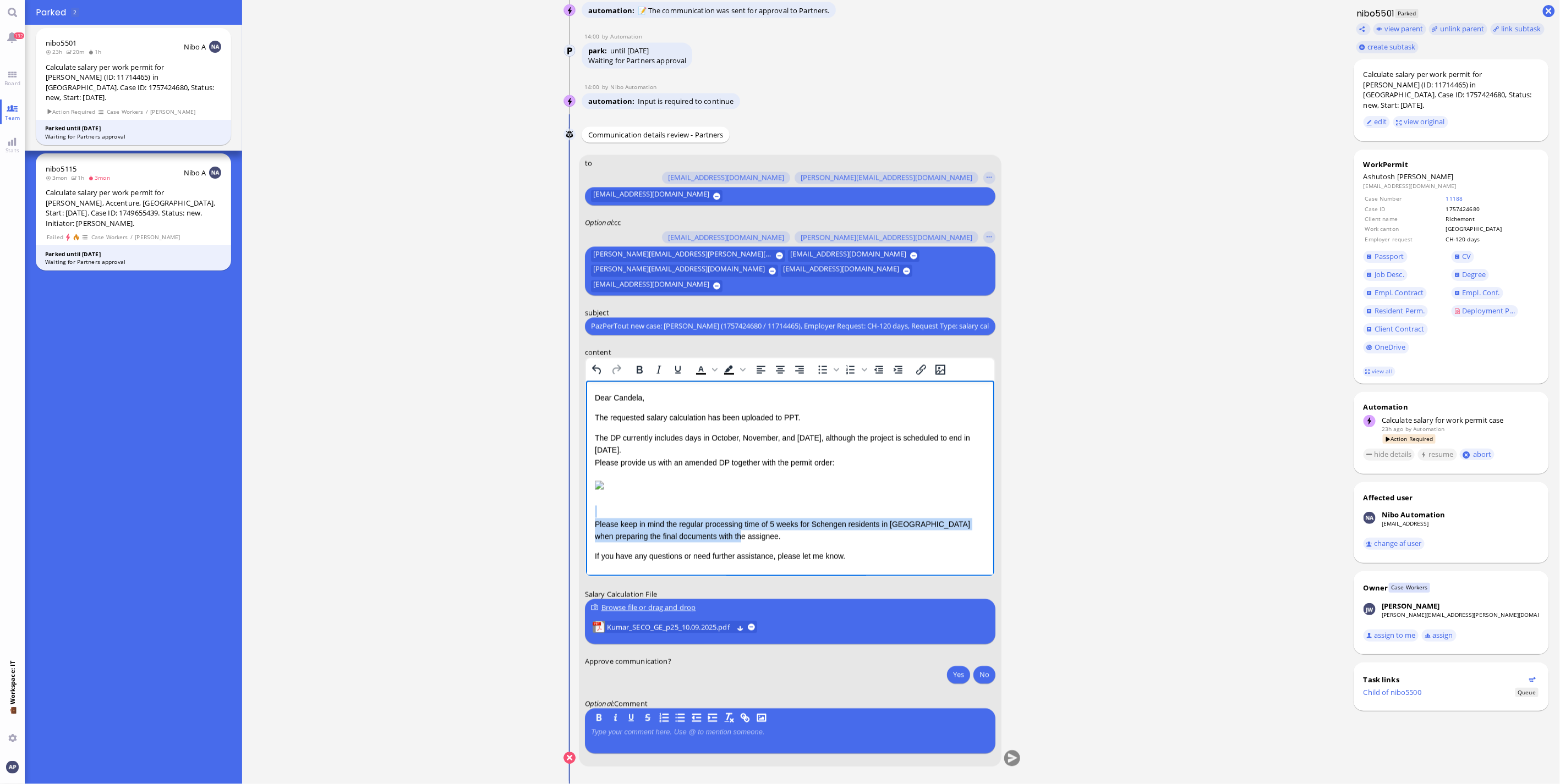
drag, startPoint x: 597, startPoint y: 520, endPoint x: 767, endPoint y: 540, distance: 171.2
click at [767, 517] on div "Dear [PERSON_NAME], The requested salary calculation has been uploaded to PPT. …" at bounding box center [790, 477] width 391 height 171
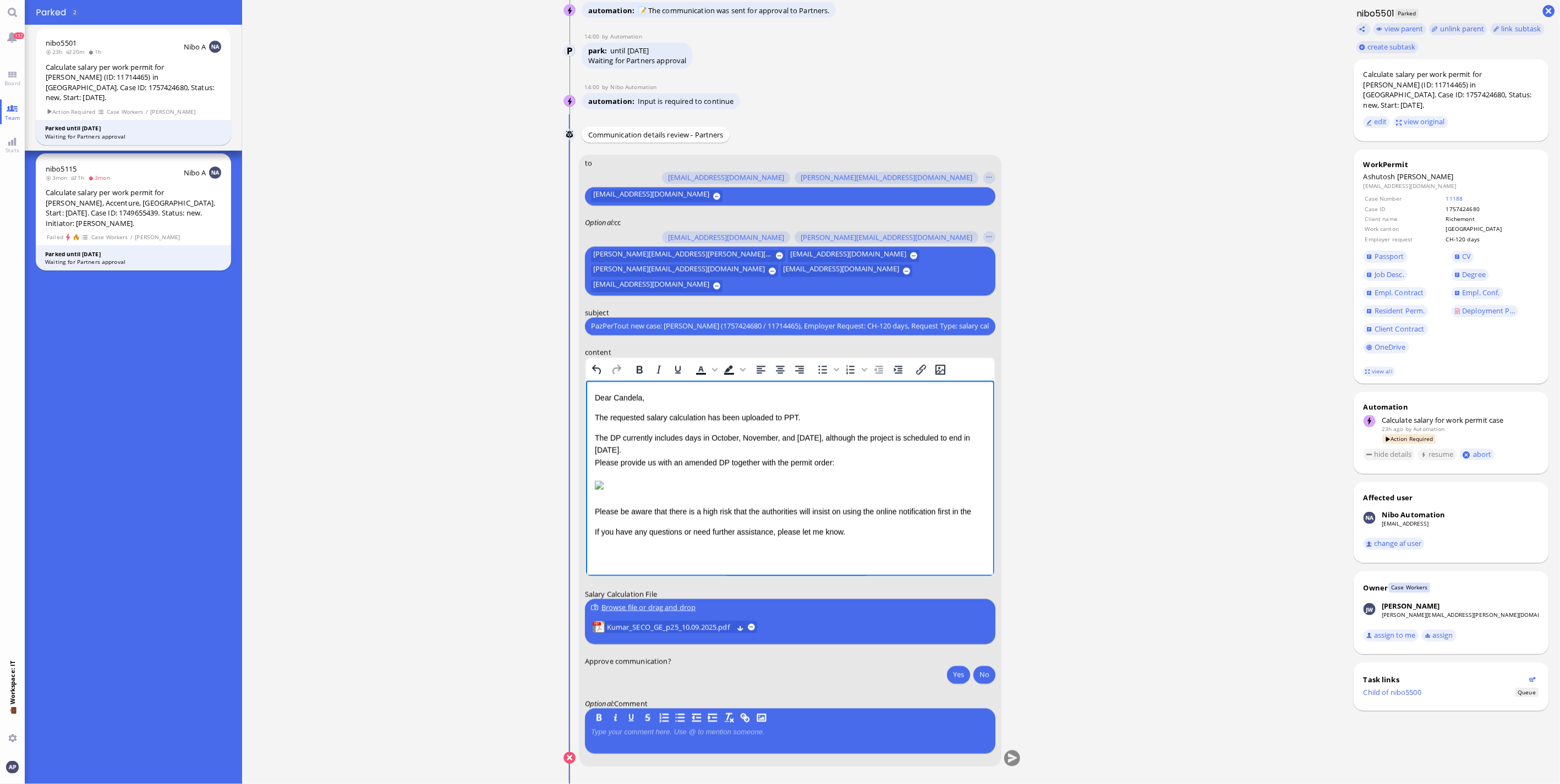
scroll to position [246, 0]
click at [788, 517] on div "Please be aware that there is a high risk that the authorities will insist on u…" at bounding box center [790, 518] width 391 height 25
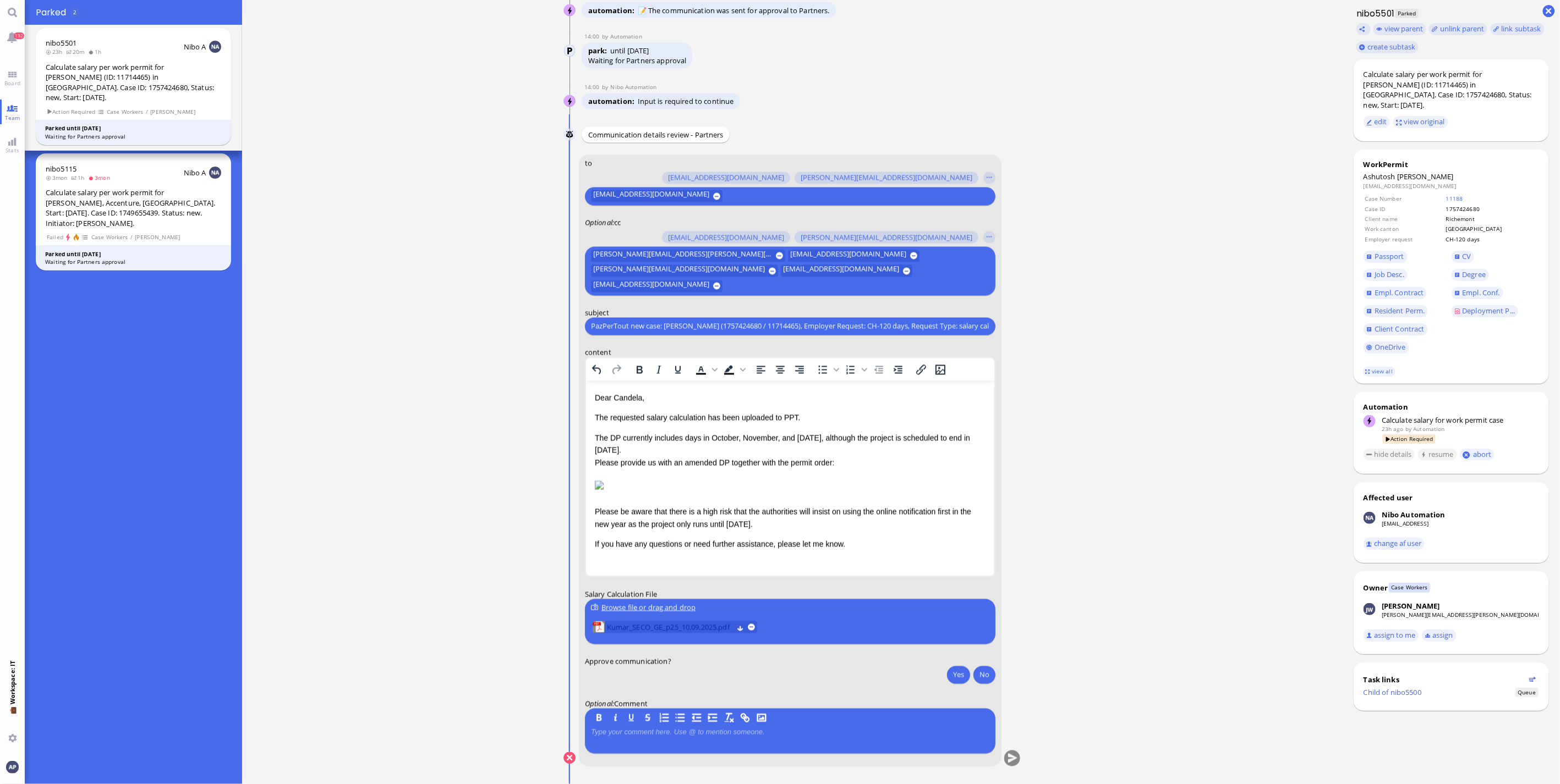
click at [696, 517] on span "Kumar_SECO_GE_p25_10.09.2025.pdf" at bounding box center [669, 627] width 126 height 12
drag, startPoint x: 942, startPoint y: 671, endPoint x: 947, endPoint y: 674, distance: 5.8
click at [914, 517] on div "Yes No" at bounding box center [970, 676] width 52 height 20
click at [914, 517] on button "Yes" at bounding box center [959, 674] width 23 height 18
click at [914, 517] on button "submit" at bounding box center [1012, 759] width 16 height 16
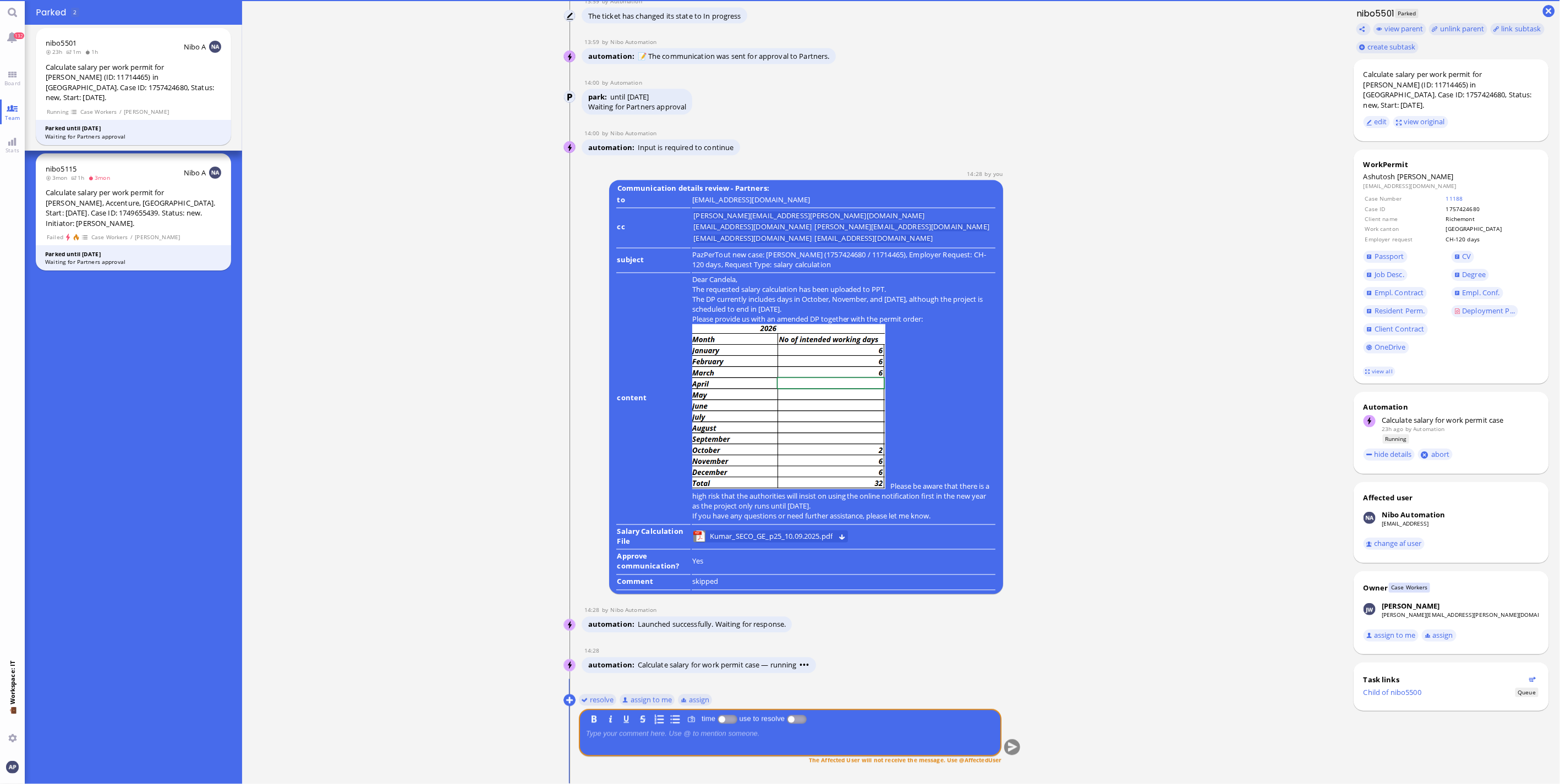
scroll to position [0, 0]
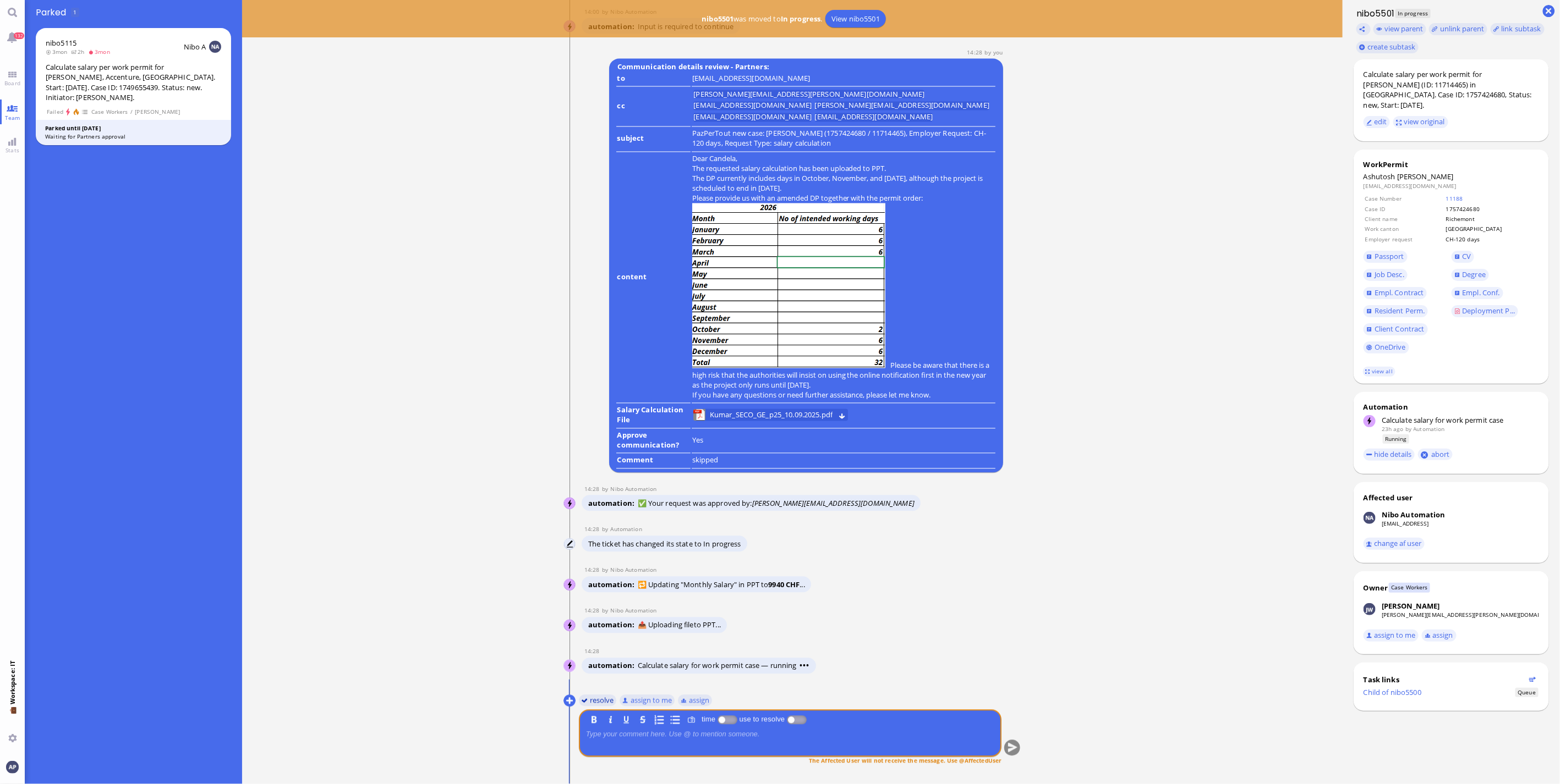
click at [592, 517] on button "resolve" at bounding box center [597, 701] width 38 height 12
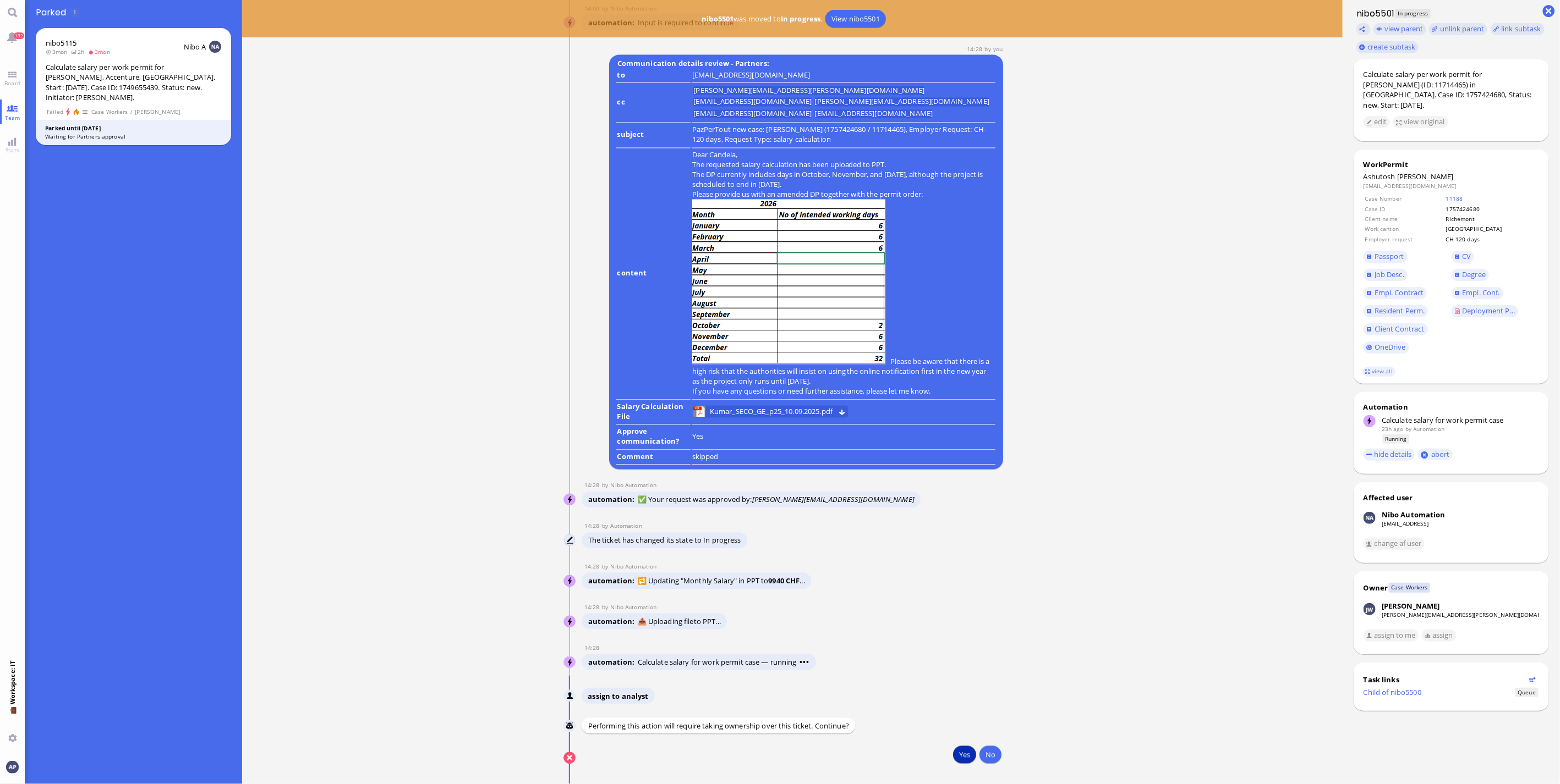
click at [914, 517] on button "Yes" at bounding box center [965, 755] width 23 height 18
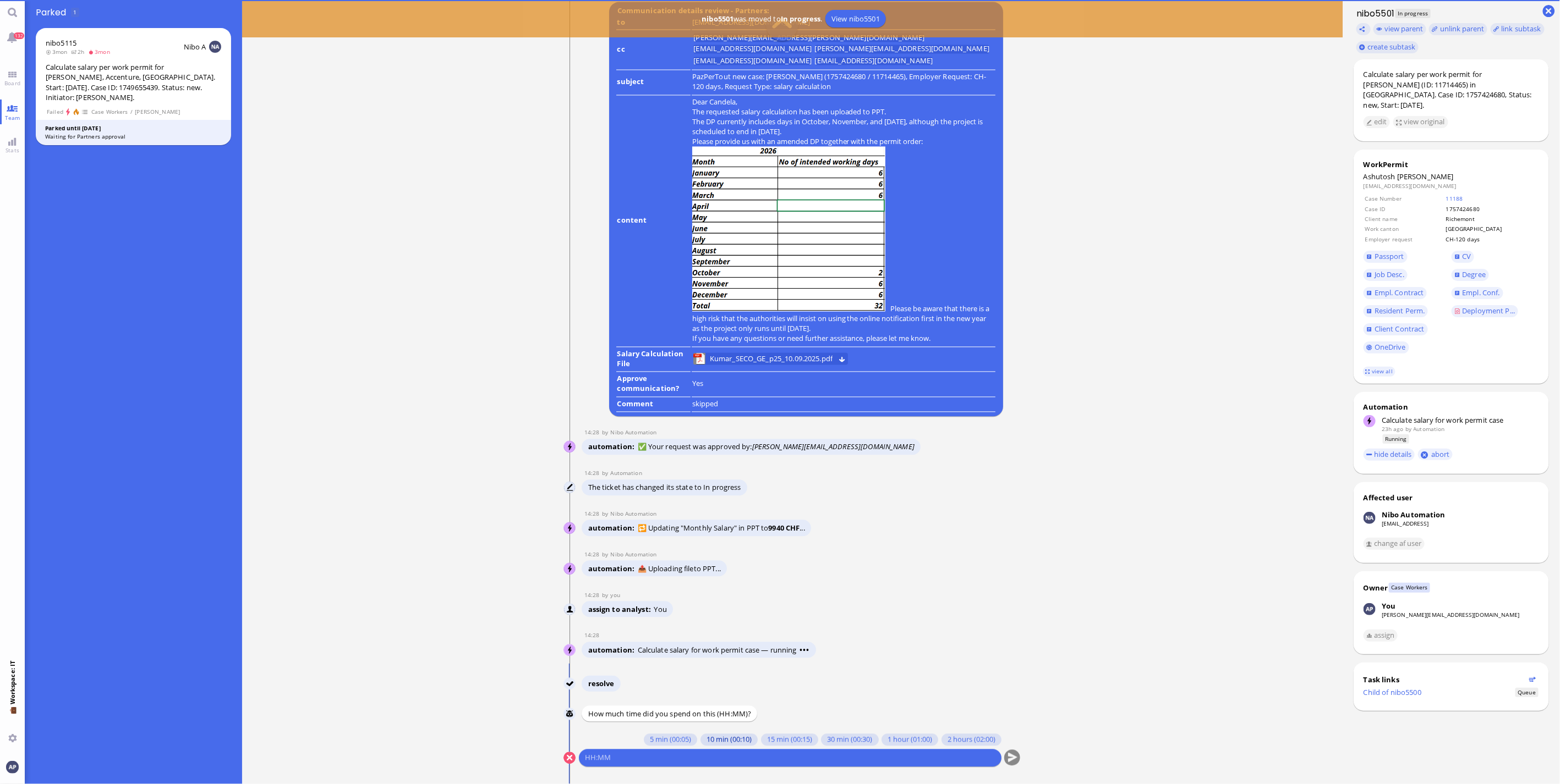
click at [716, 517] on button "10 min (00:10)" at bounding box center [729, 741] width 57 height 12
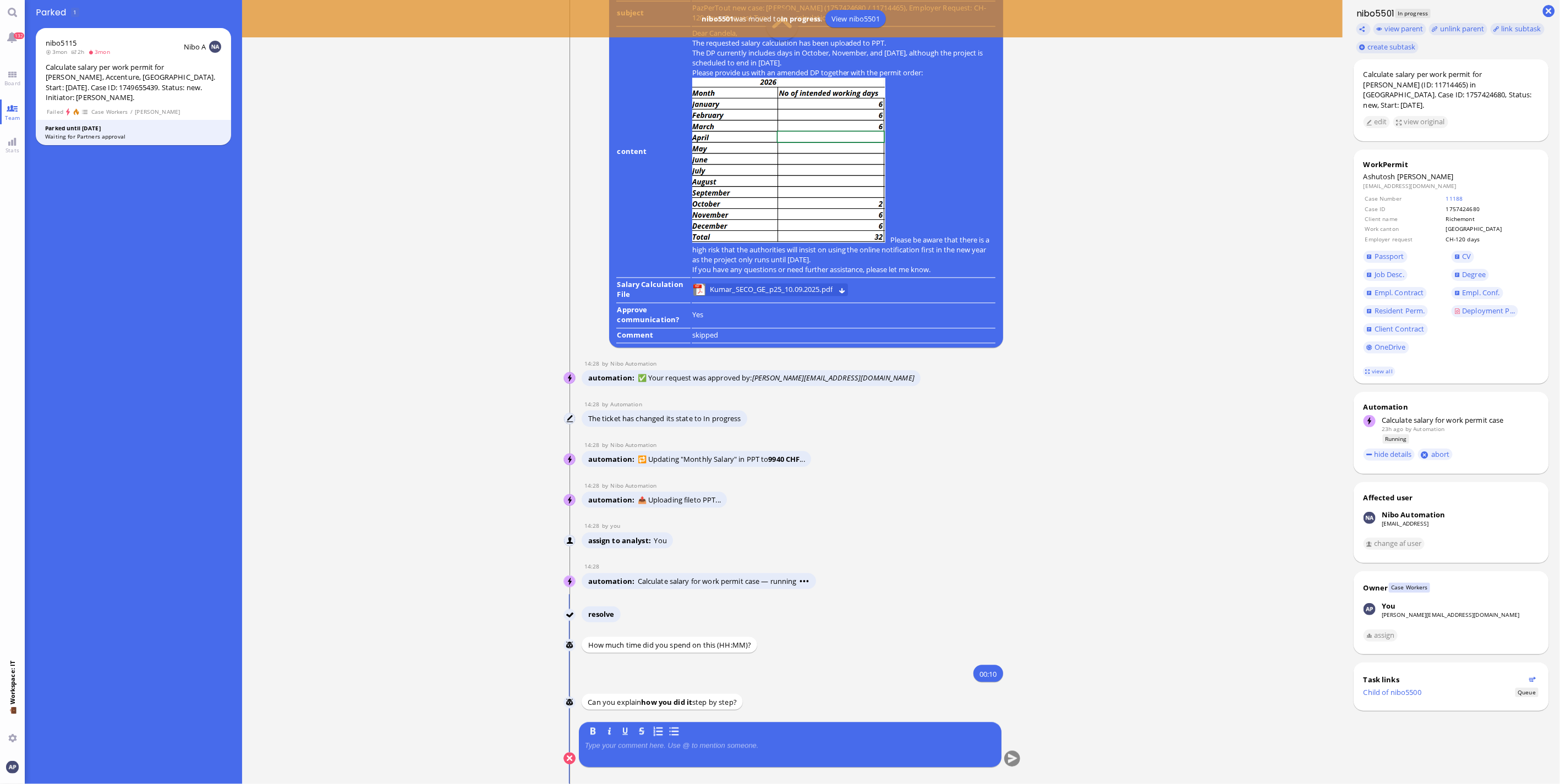
click at [670, 517] on div at bounding box center [790, 753] width 411 height 23
click at [670, 517] on p at bounding box center [790, 745] width 411 height 8
click at [914, 517] on button "submit" at bounding box center [1012, 759] width 16 height 16
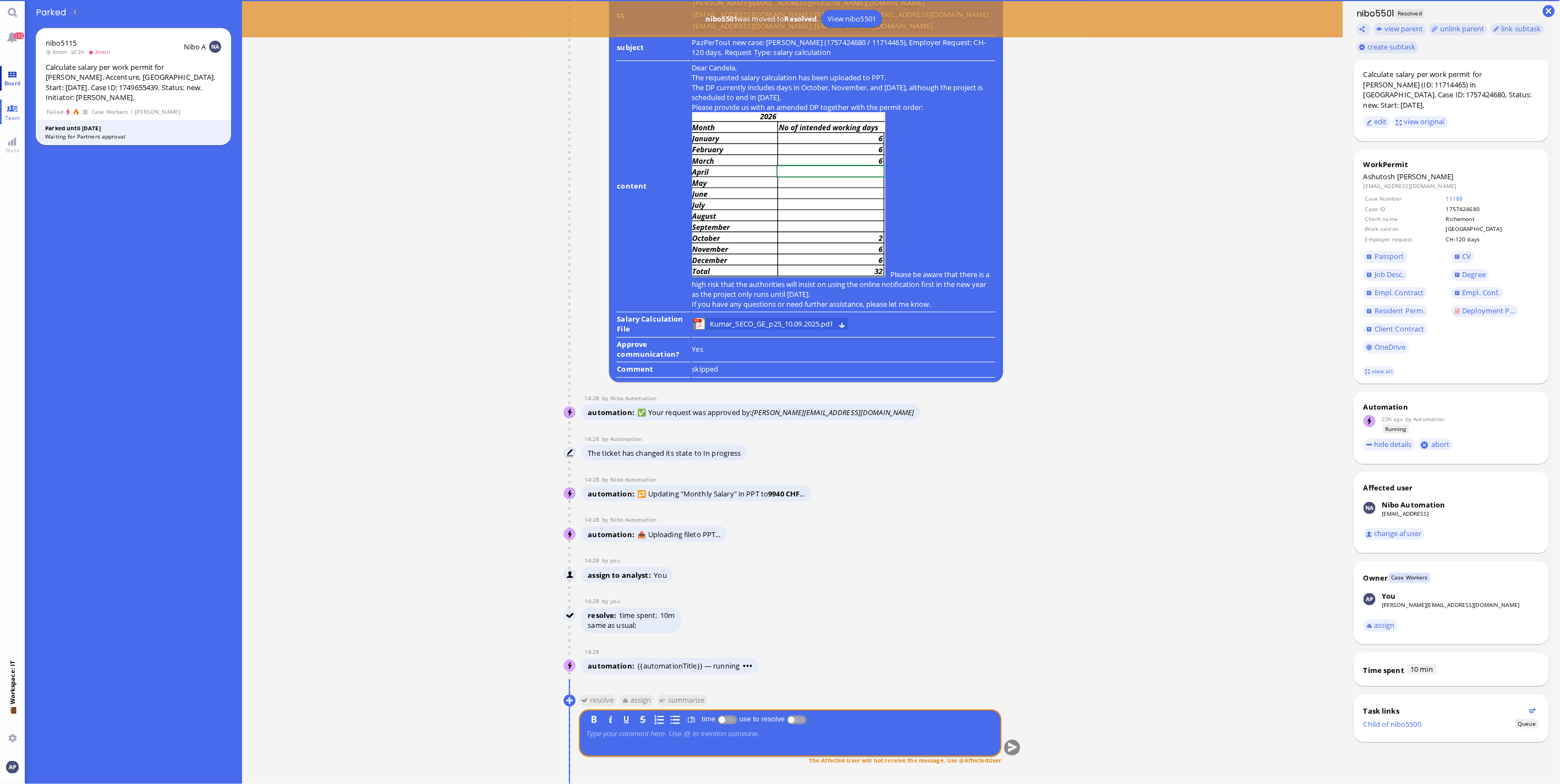
click at [9, 73] on link "Board" at bounding box center [12, 79] width 25 height 25
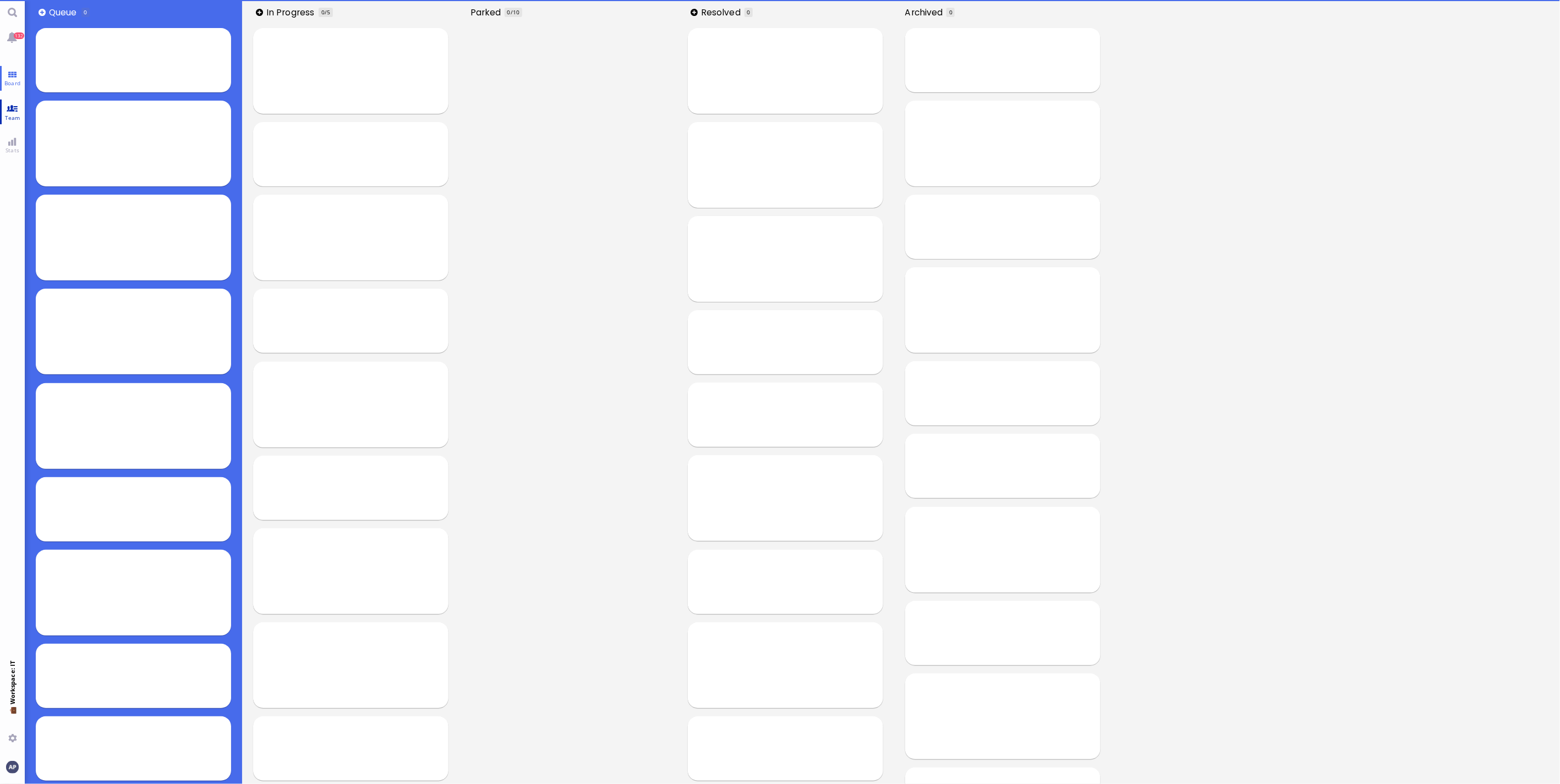
click at [12, 116] on span "Team" at bounding box center [12, 118] width 21 height 8
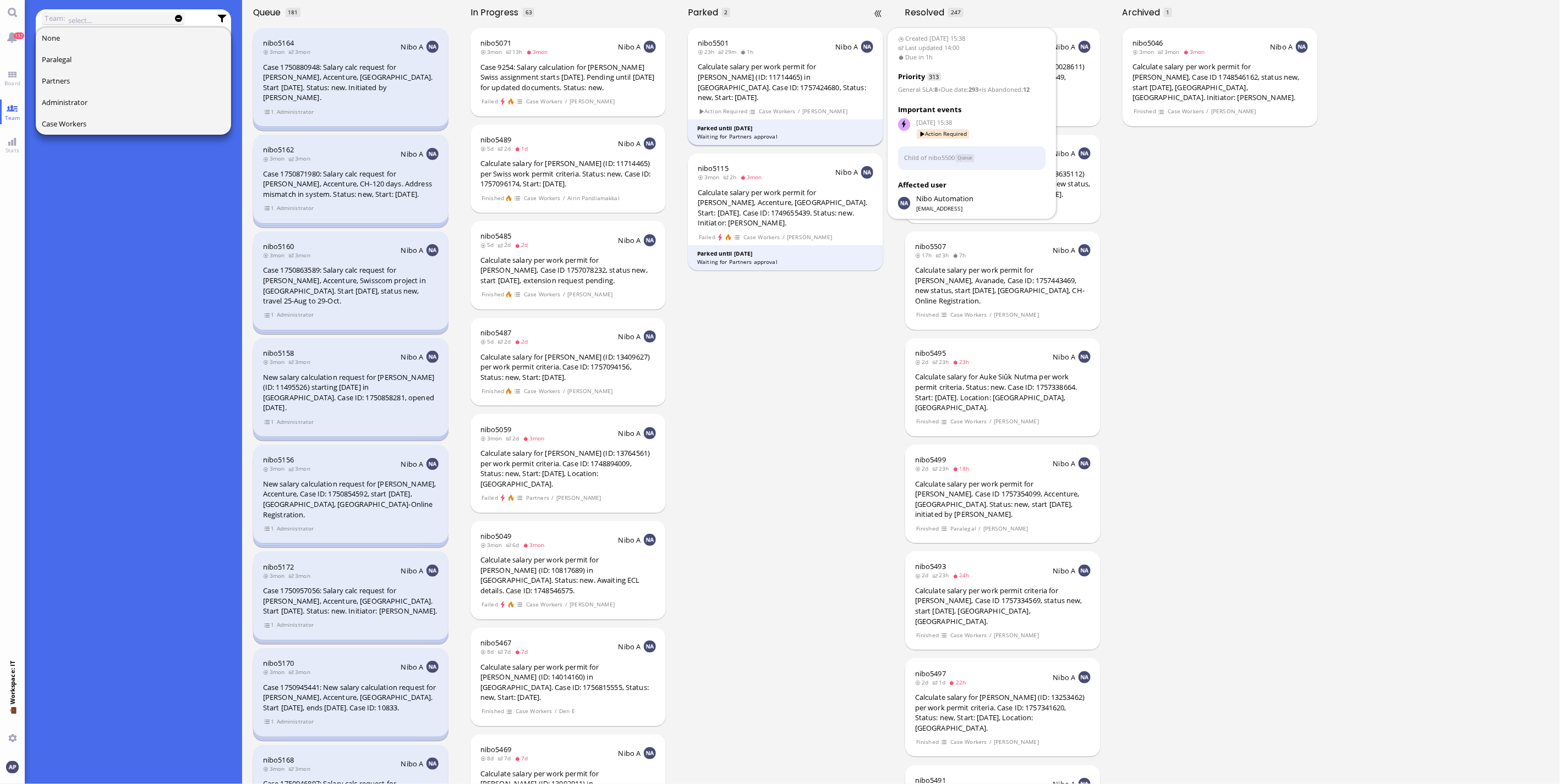
click at [804, 85] on div "Calculate salary per work permit for [PERSON_NAME] (ID: 11714465) in [GEOGRAPHI…" at bounding box center [785, 82] width 175 height 41
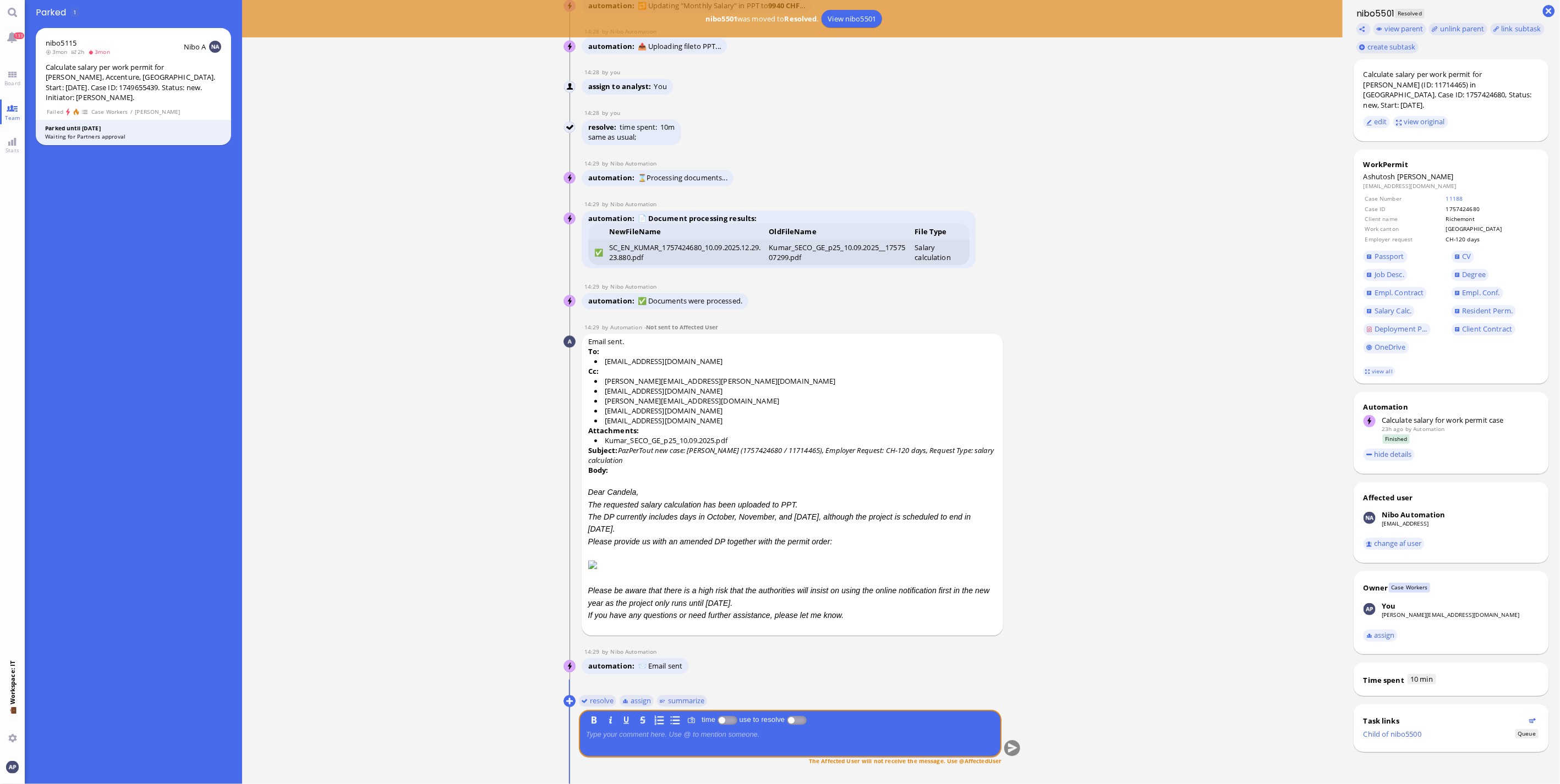
drag, startPoint x: 938, startPoint y: 633, endPoint x: 590, endPoint y: 427, distance: 404.4
click at [914, 517] on div "message Email sent. To: [EMAIL_ADDRESS][DOMAIN_NAME] Cc: [PERSON_NAME][EMAIL_AD…" at bounding box center [791, 485] width 421 height 302
click at [17, 74] on link "Board" at bounding box center [12, 79] width 25 height 25
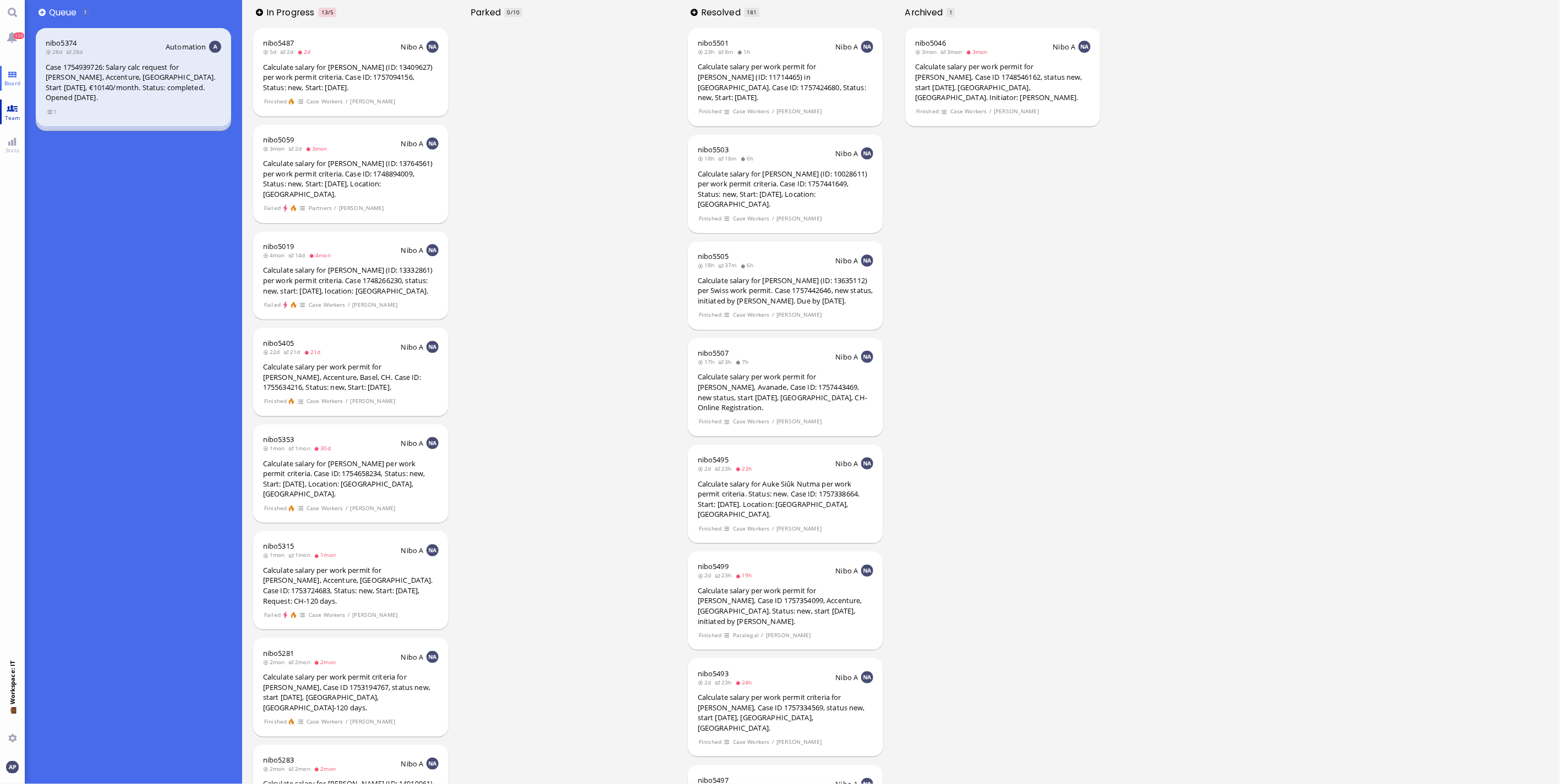
drag, startPoint x: 14, startPoint y: 79, endPoint x: 15, endPoint y: 123, distance: 44.0
click at [14, 79] on span "Board" at bounding box center [12, 83] width 22 height 8
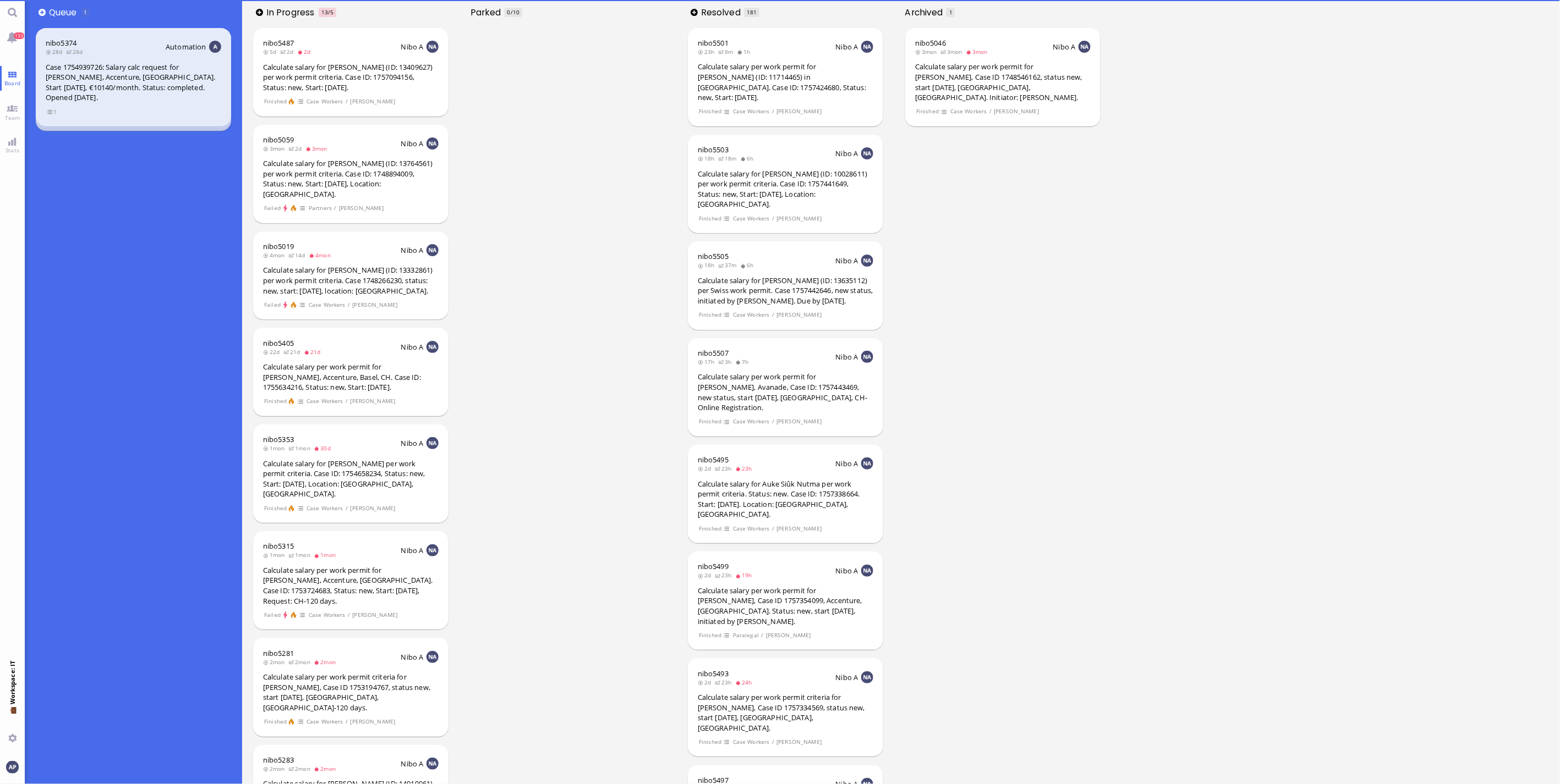
click at [17, 128] on nav "133 Board Team Stats 💼 Workspace: IT You" at bounding box center [12, 392] width 25 height 784
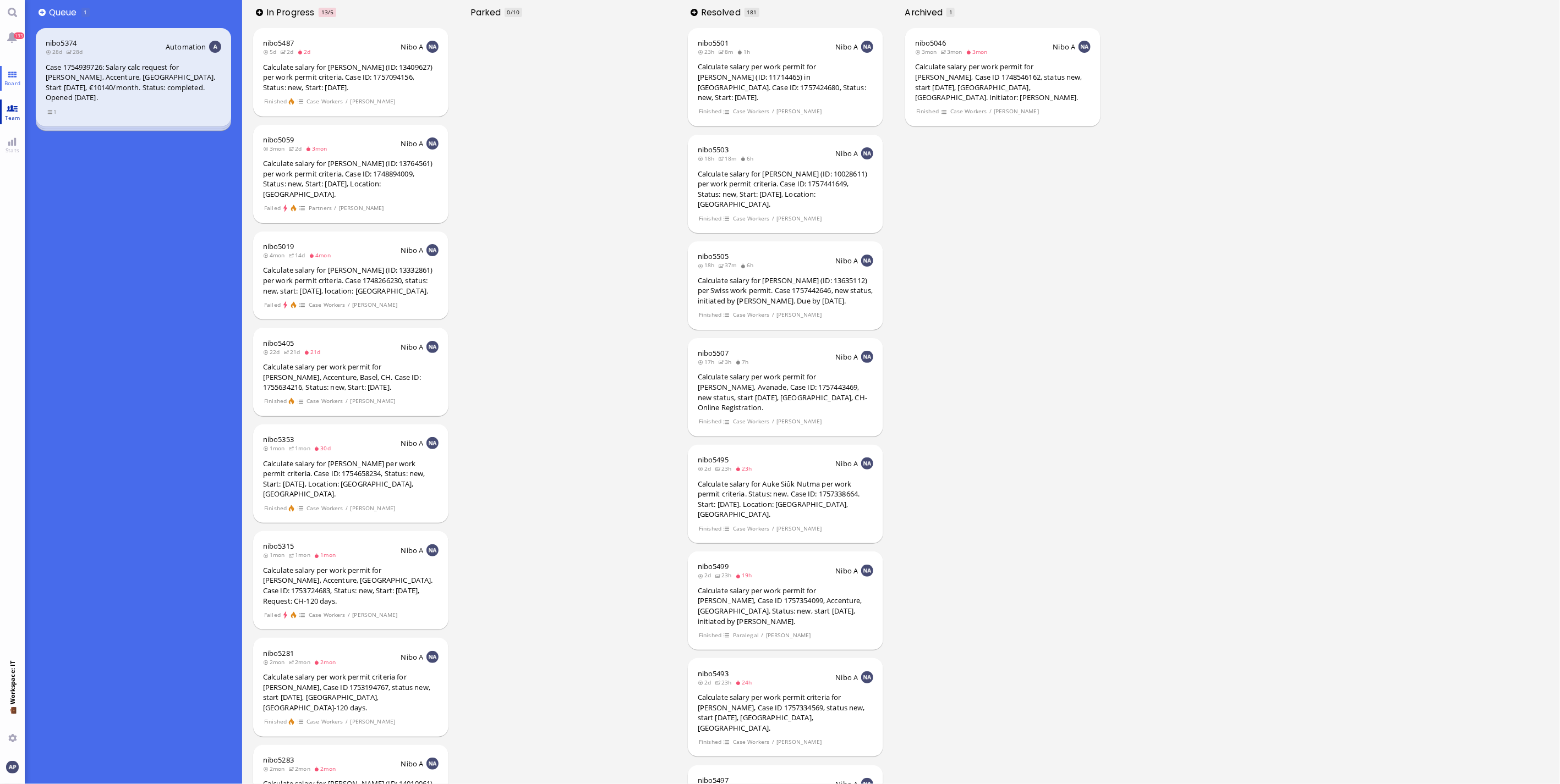
click at [17, 108] on link "Team" at bounding box center [12, 112] width 25 height 25
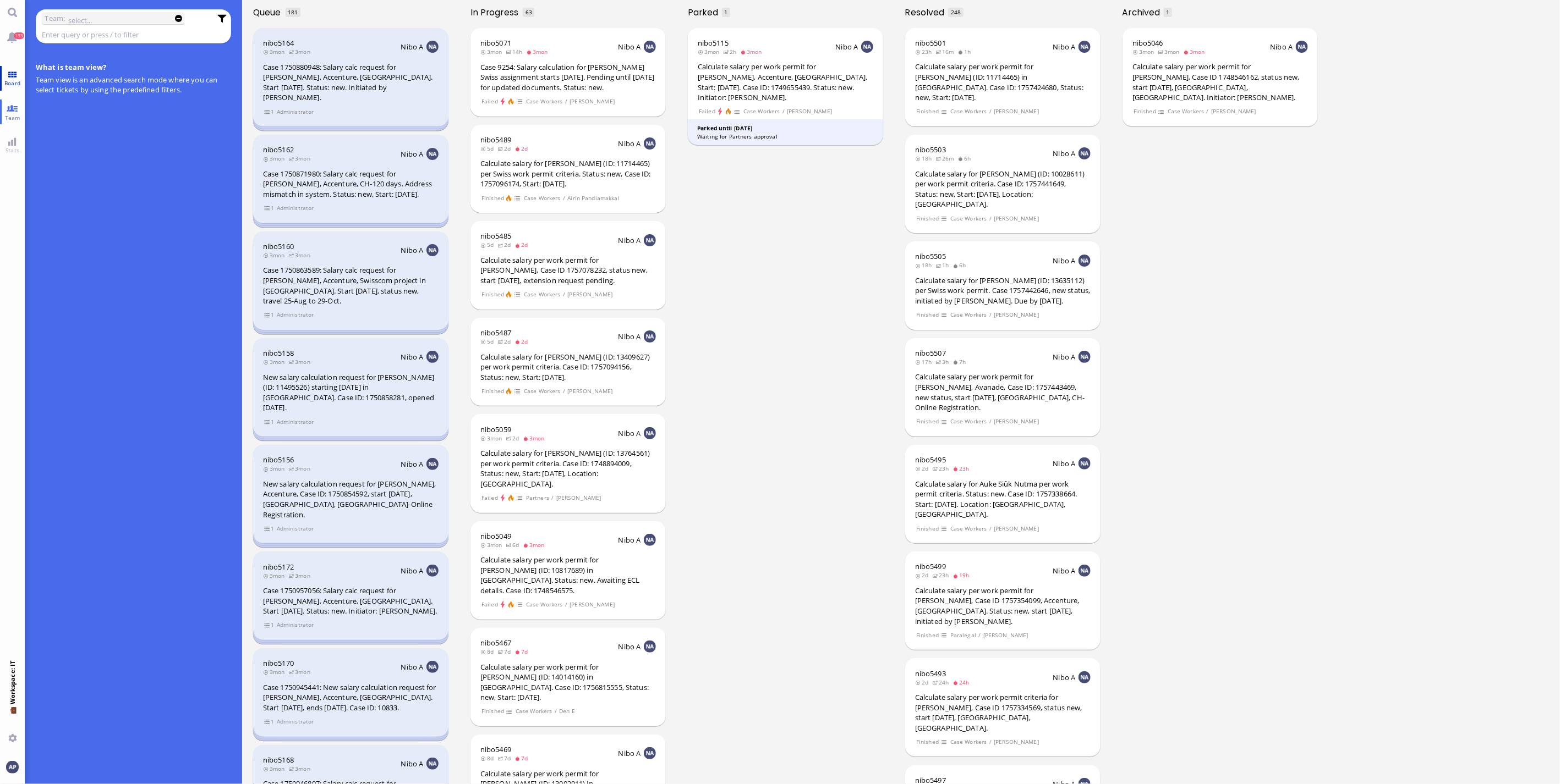
drag, startPoint x: 0, startPoint y: 79, endPoint x: 4, endPoint y: 85, distance: 7.2
click at [0, 79] on link "Board" at bounding box center [12, 79] width 25 height 25
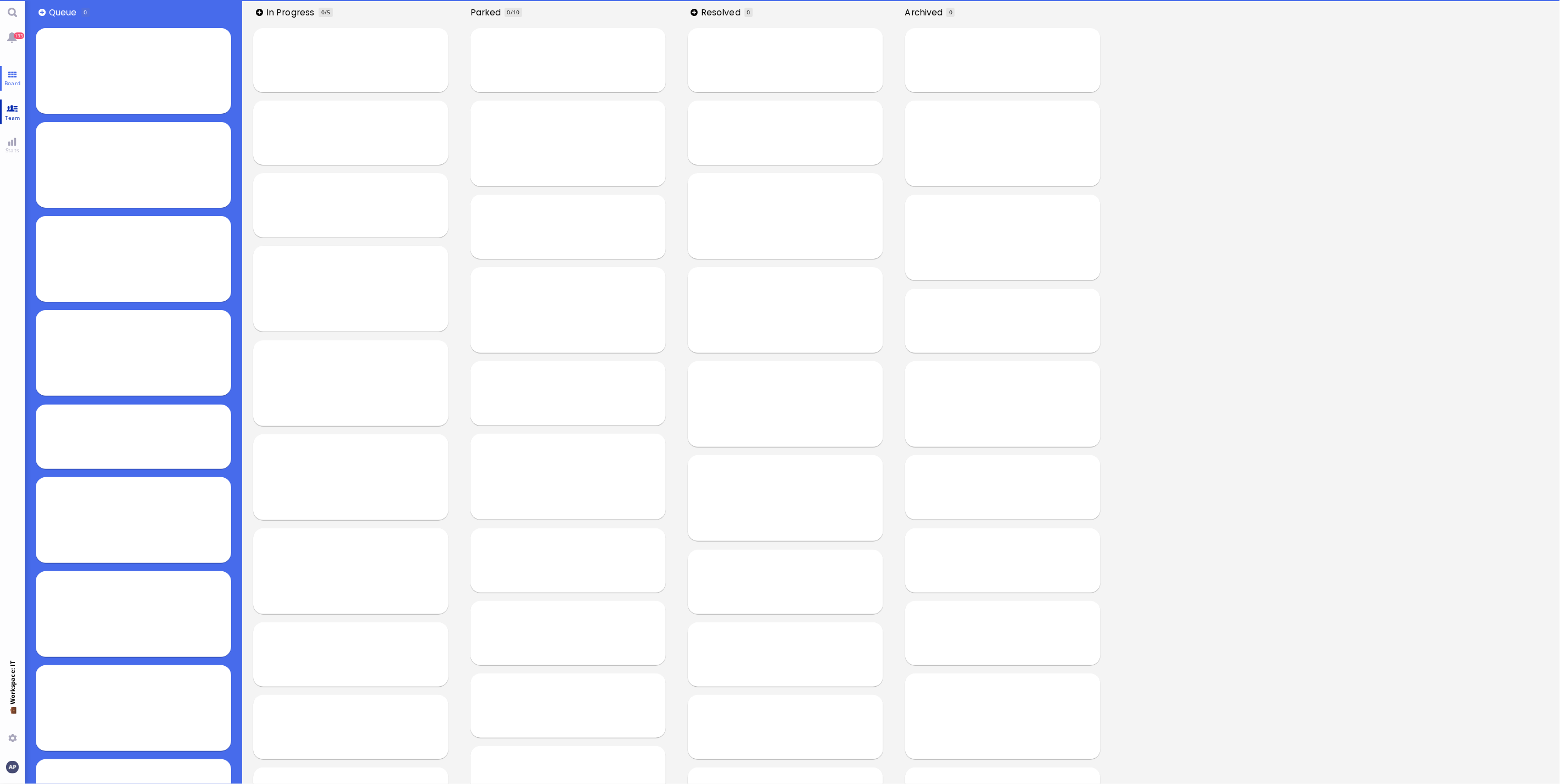
click at [12, 106] on link "Team" at bounding box center [12, 112] width 25 height 25
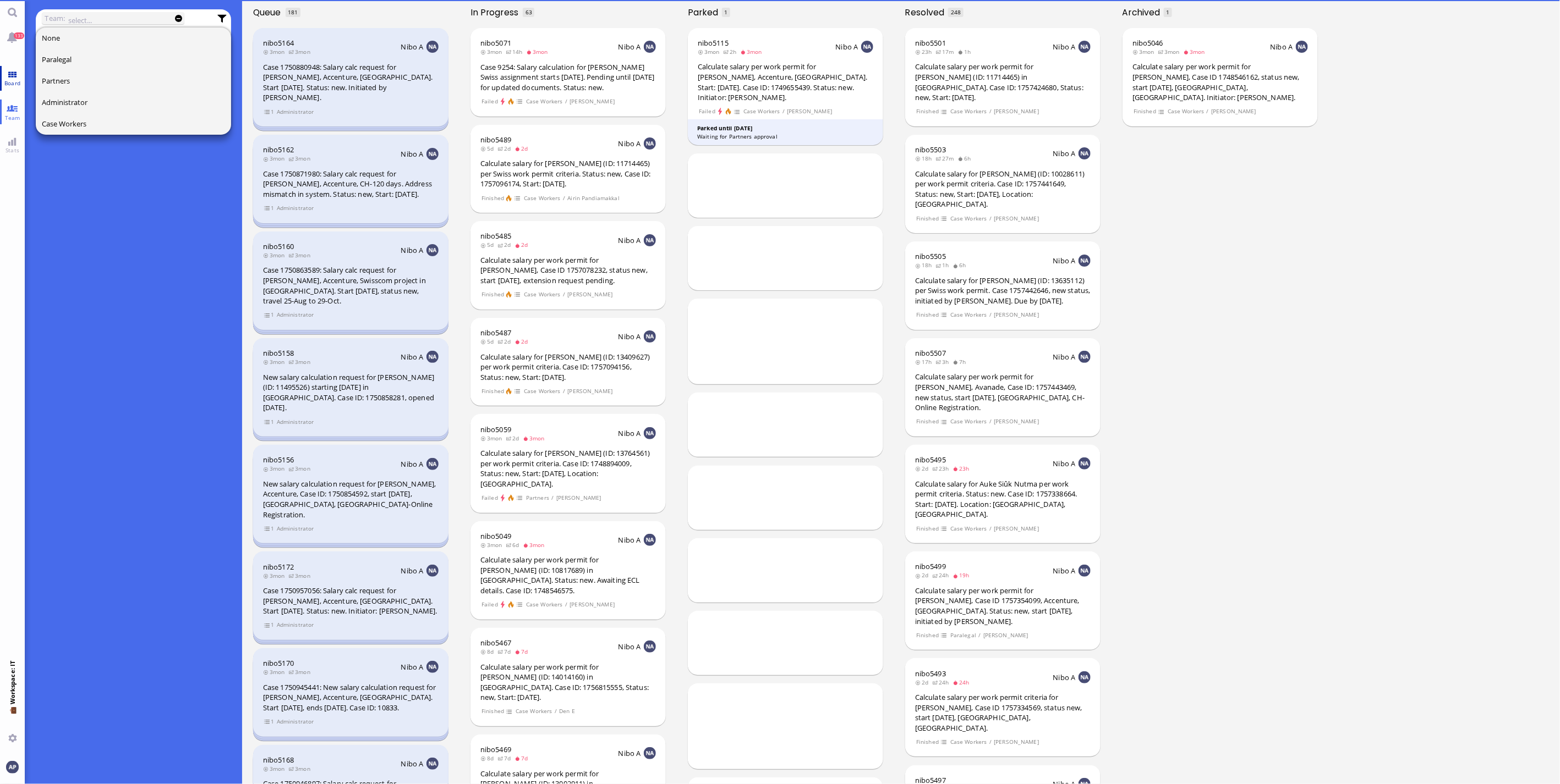
click at [15, 76] on link "Board" at bounding box center [12, 79] width 25 height 25
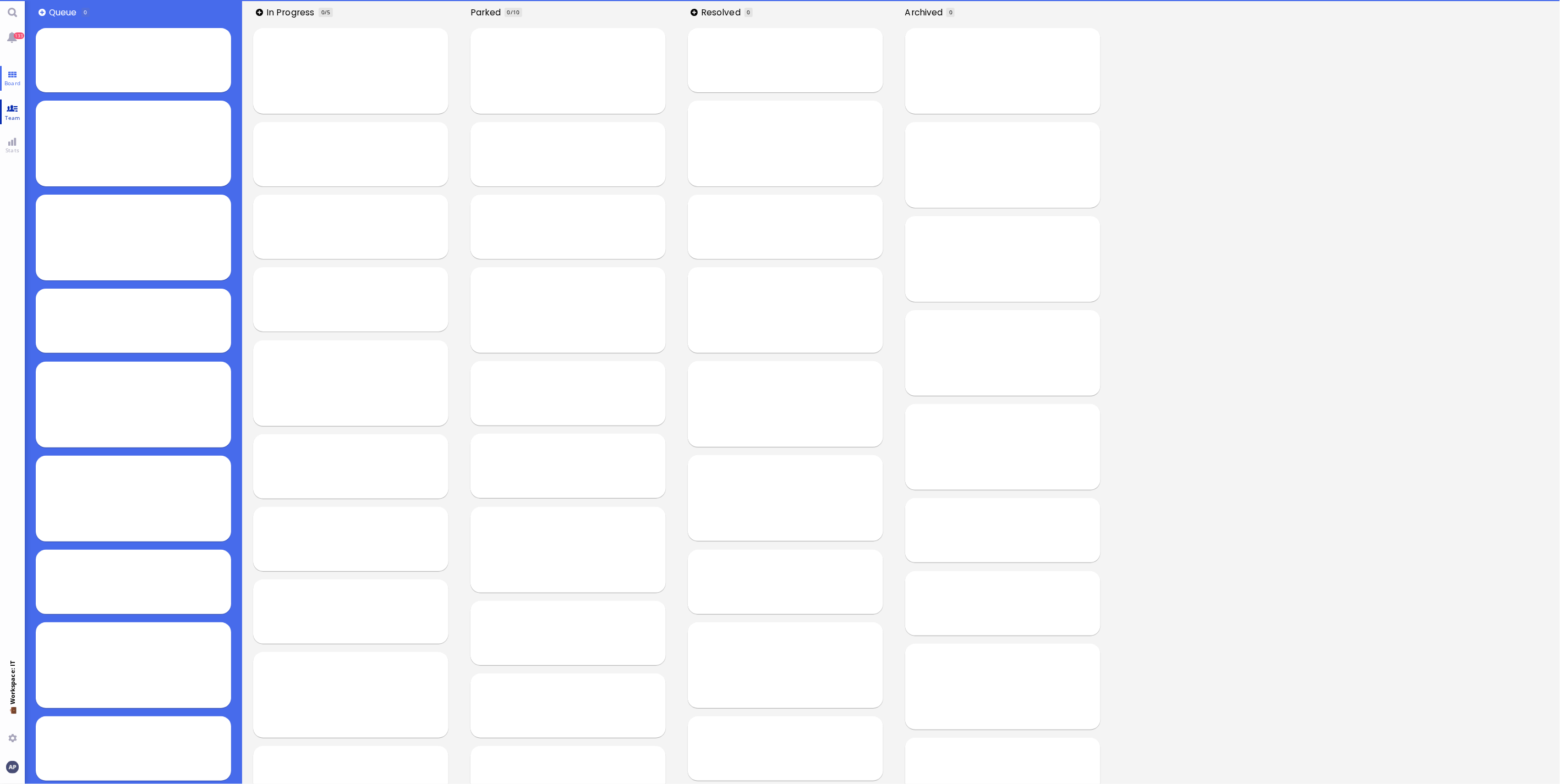
click at [12, 109] on link "Team" at bounding box center [12, 112] width 25 height 25
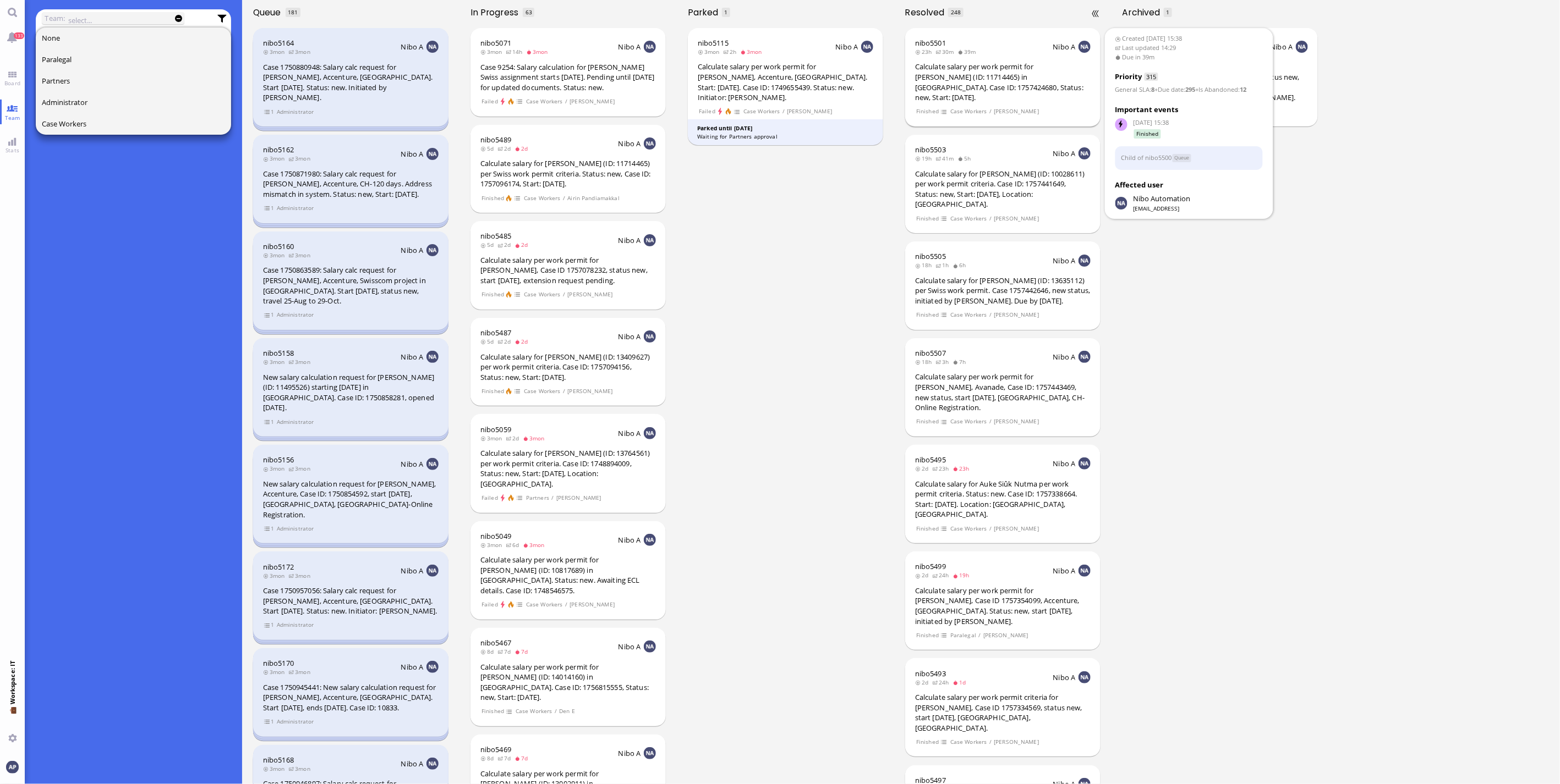
click at [914, 79] on div "Calculate salary per work permit for [PERSON_NAME] (ID: 11714465) in [GEOGRAPHI…" at bounding box center [1002, 82] width 175 height 41
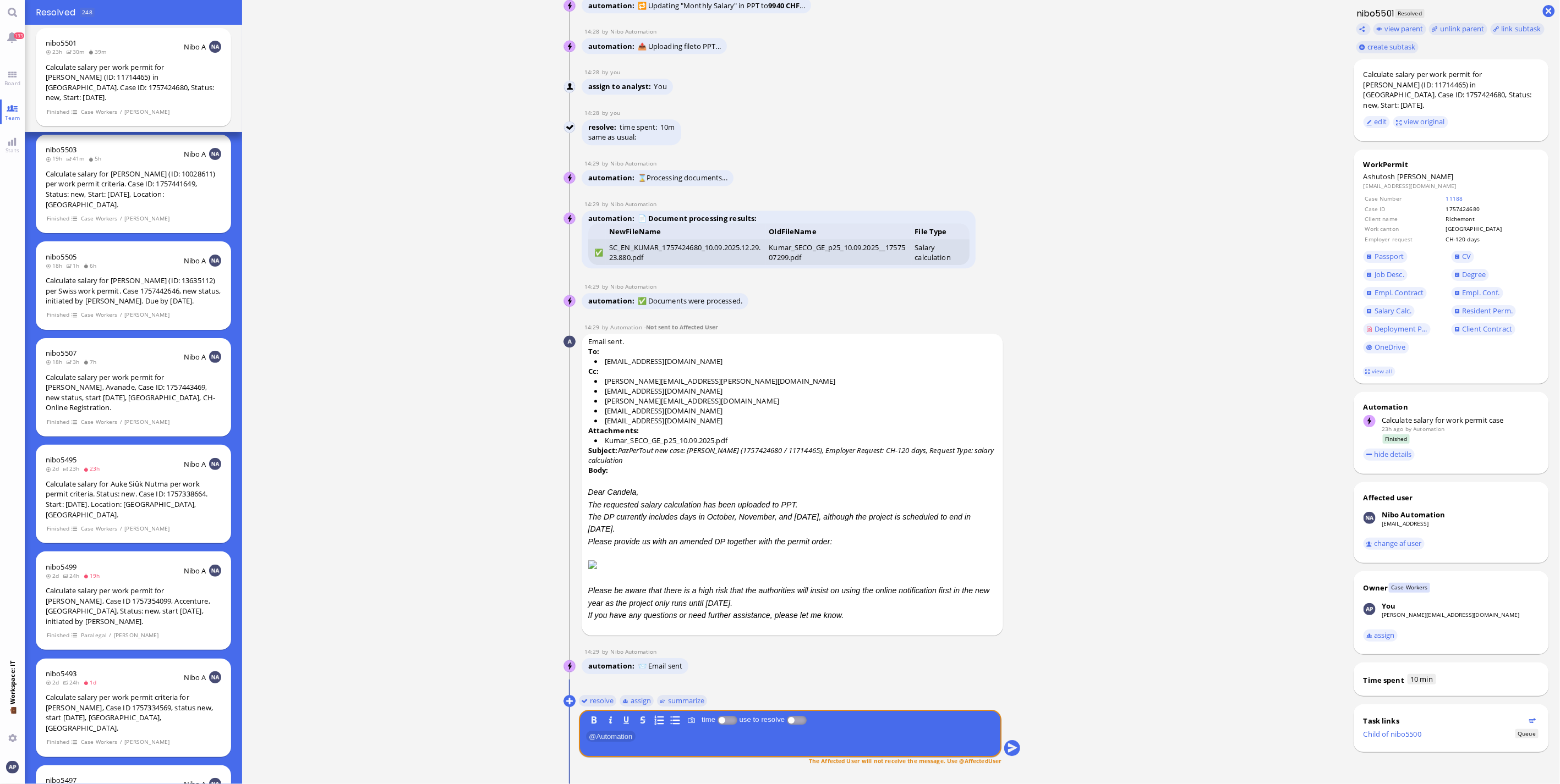
scroll to position [1, 0]
